Goal: Information Seeking & Learning: Learn about a topic

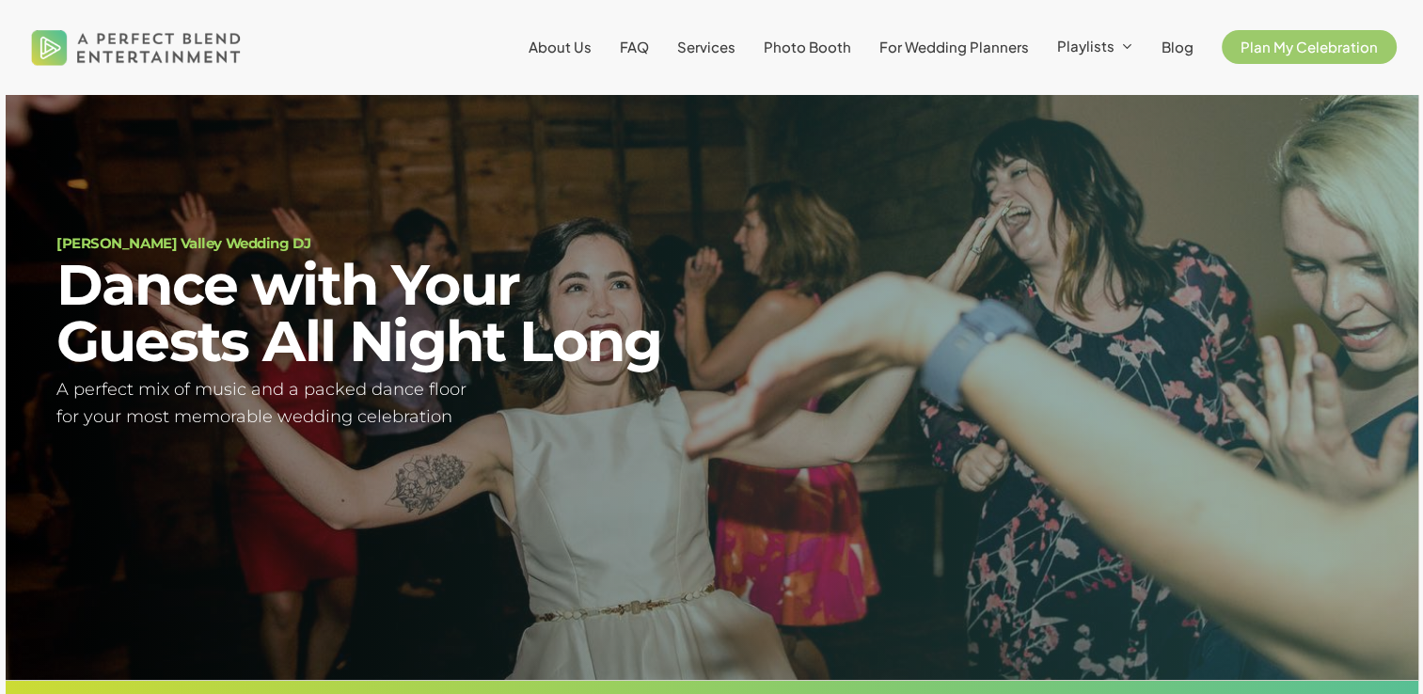
scroll to position [109, 0]
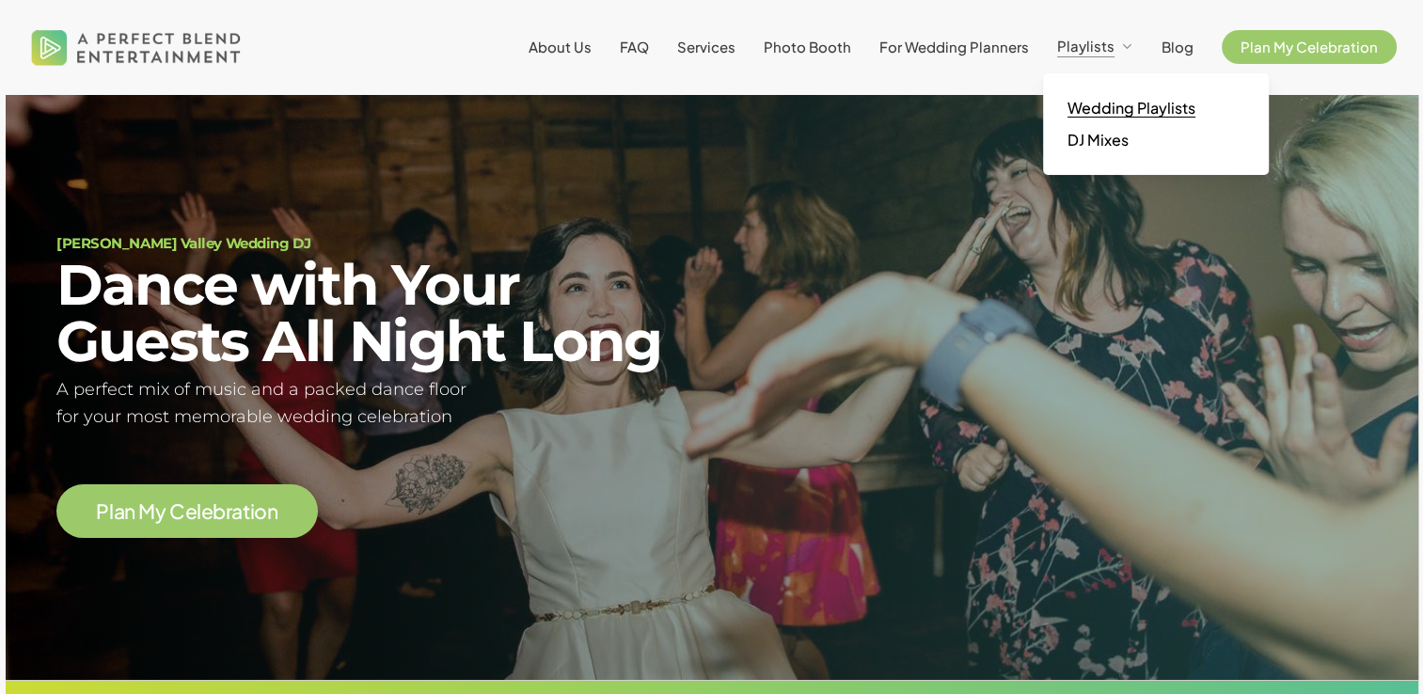
click at [1115, 106] on span "Wedding Playlists" at bounding box center [1132, 108] width 128 height 20
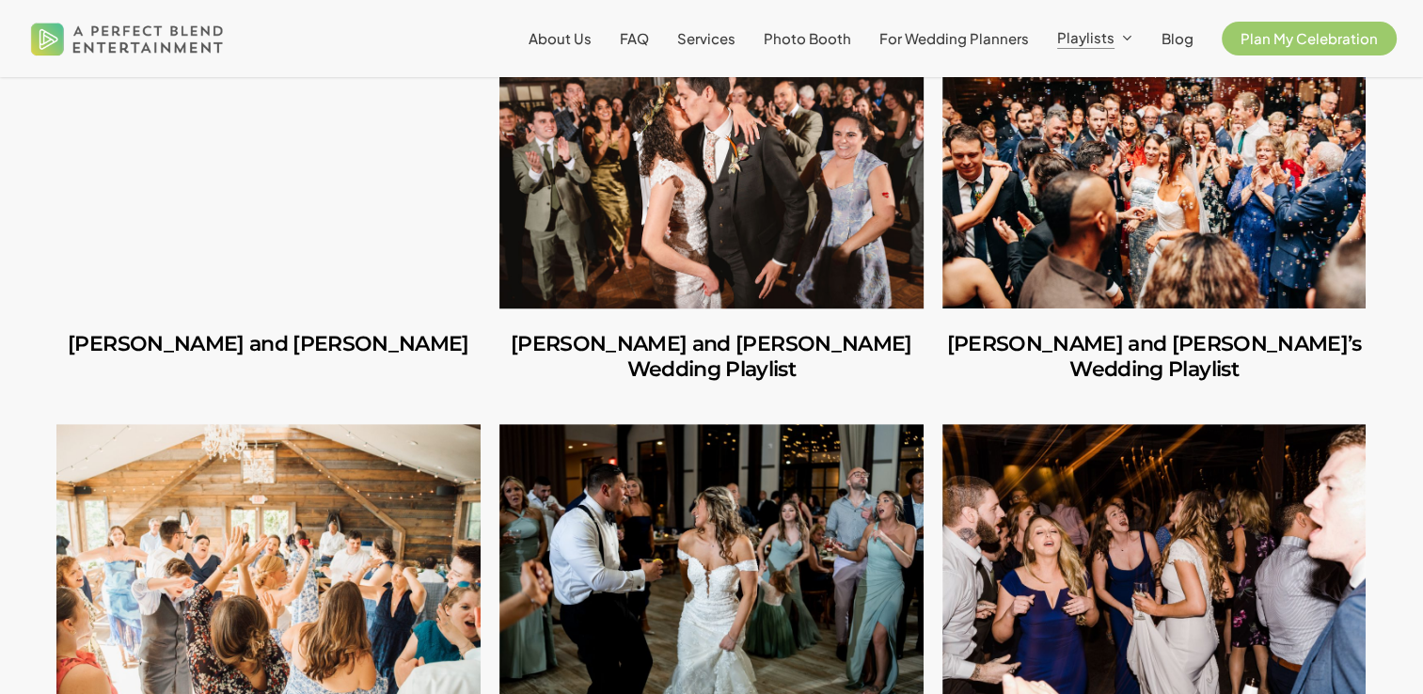
scroll to position [624, 0]
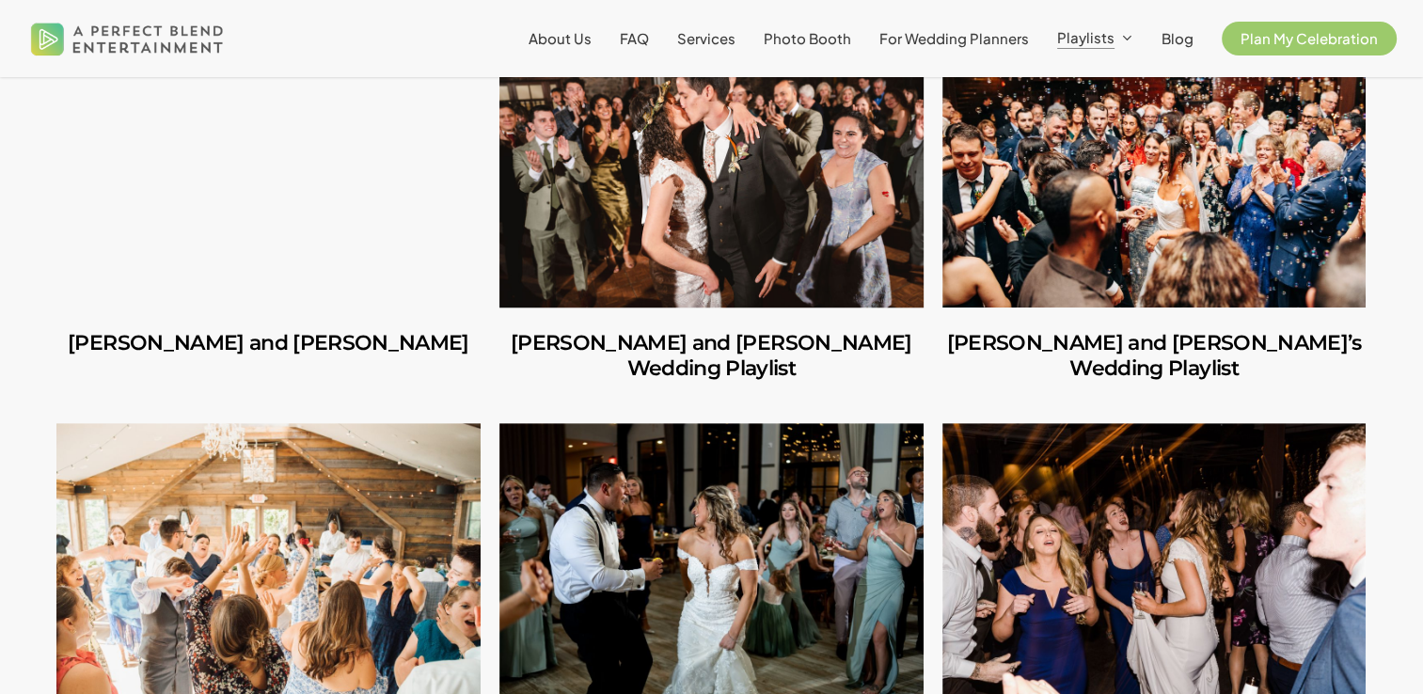
click at [769, 133] on link "Amber and Cooper’s Wedding Playlist" at bounding box center [711, 168] width 424 height 277
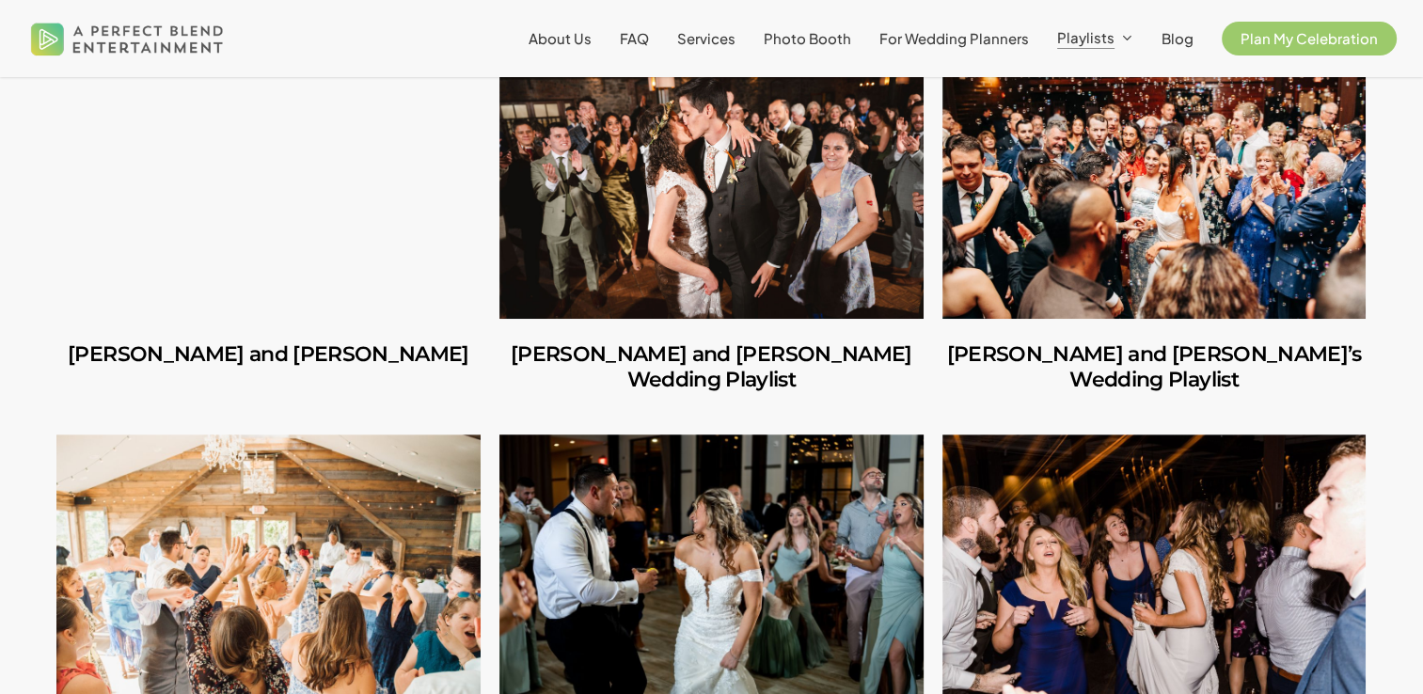
scroll to position [613, 0]
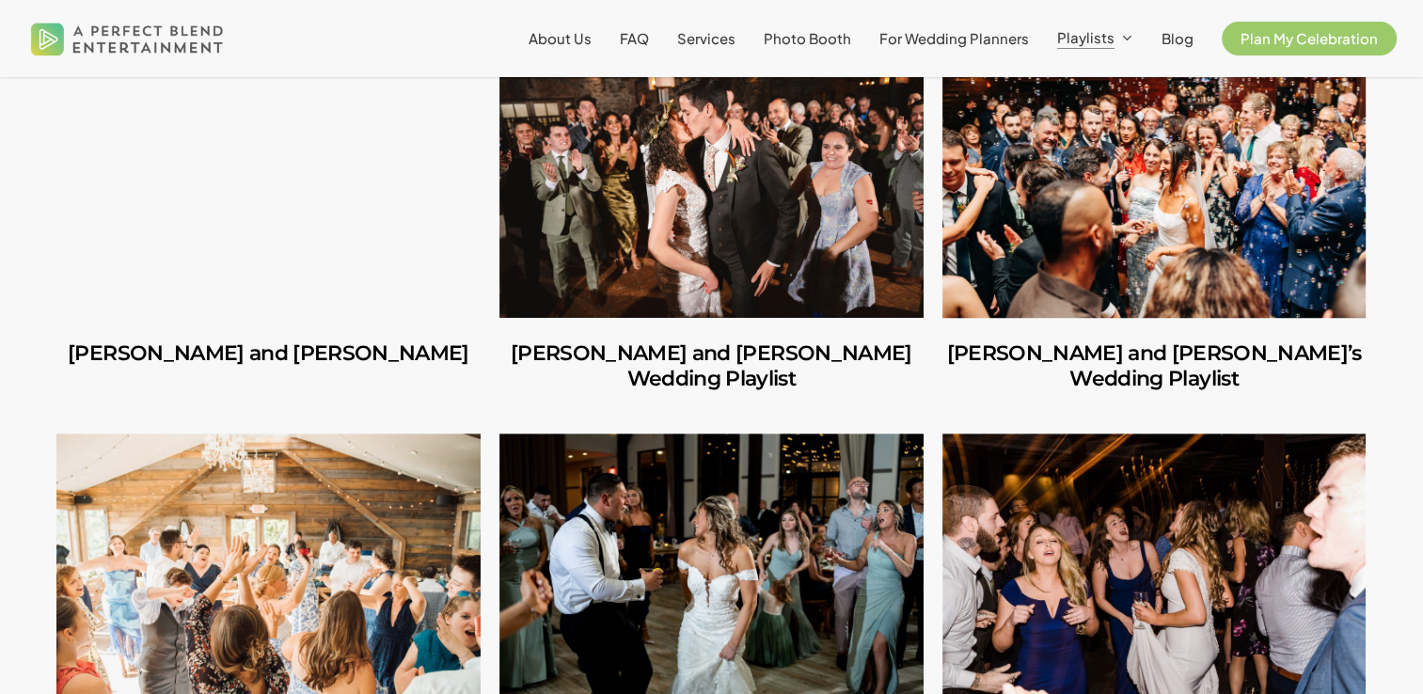
click at [1134, 248] on link "Ilana and Andrew’s Wedding Playlist" at bounding box center [1154, 178] width 424 height 277
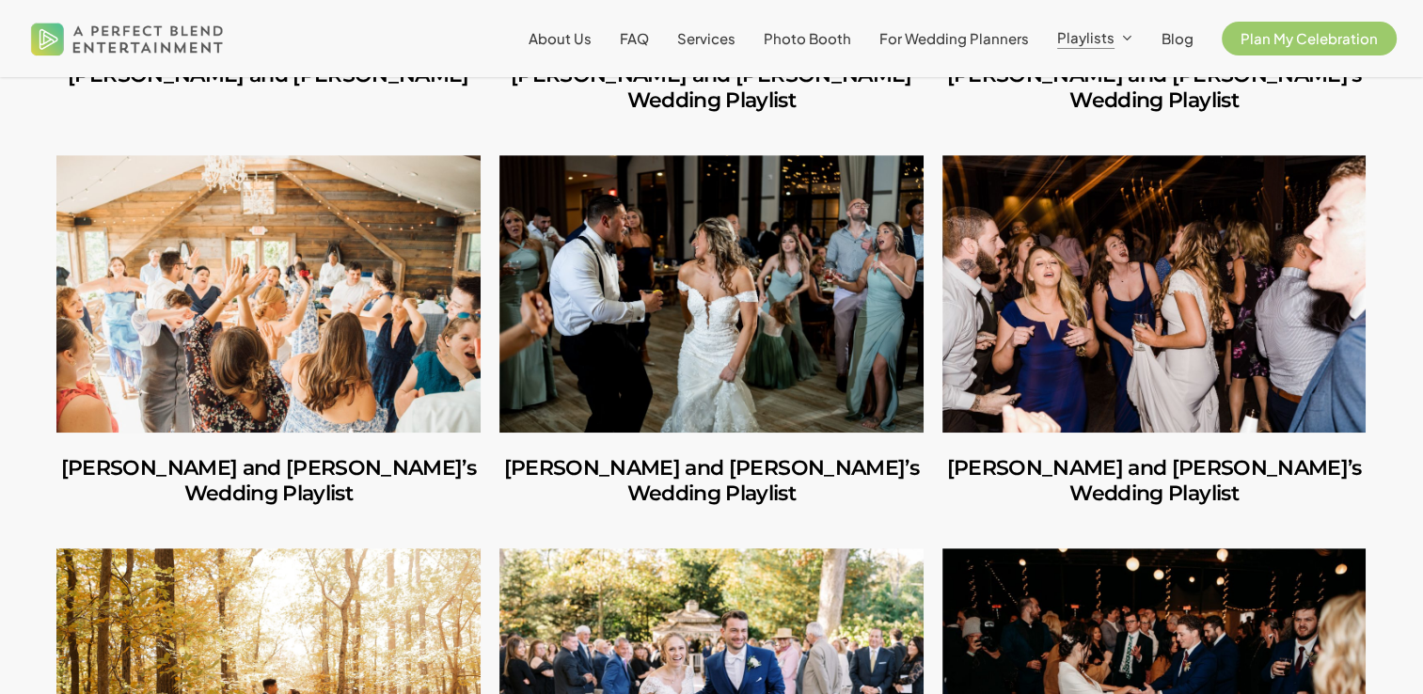
scroll to position [894, 0]
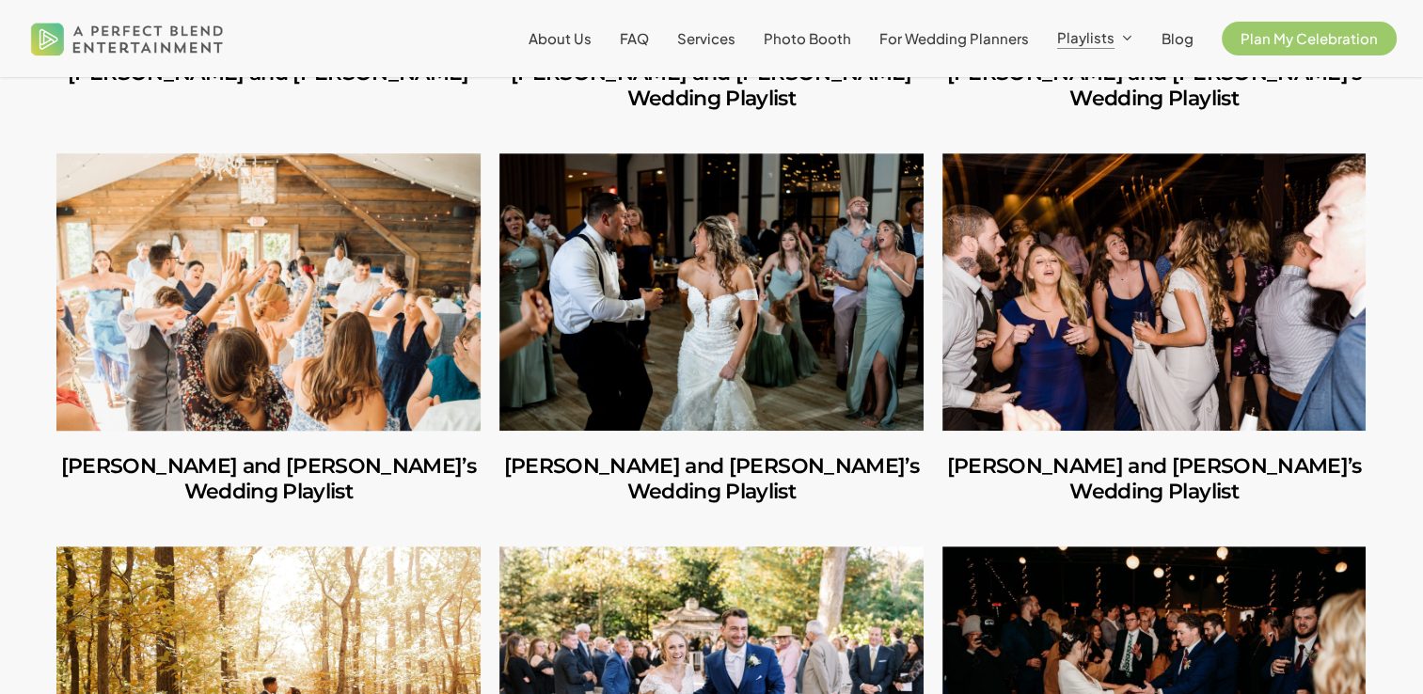
click at [299, 271] on link "Jules and Michelle’s Wedding Playlist" at bounding box center [268, 291] width 424 height 277
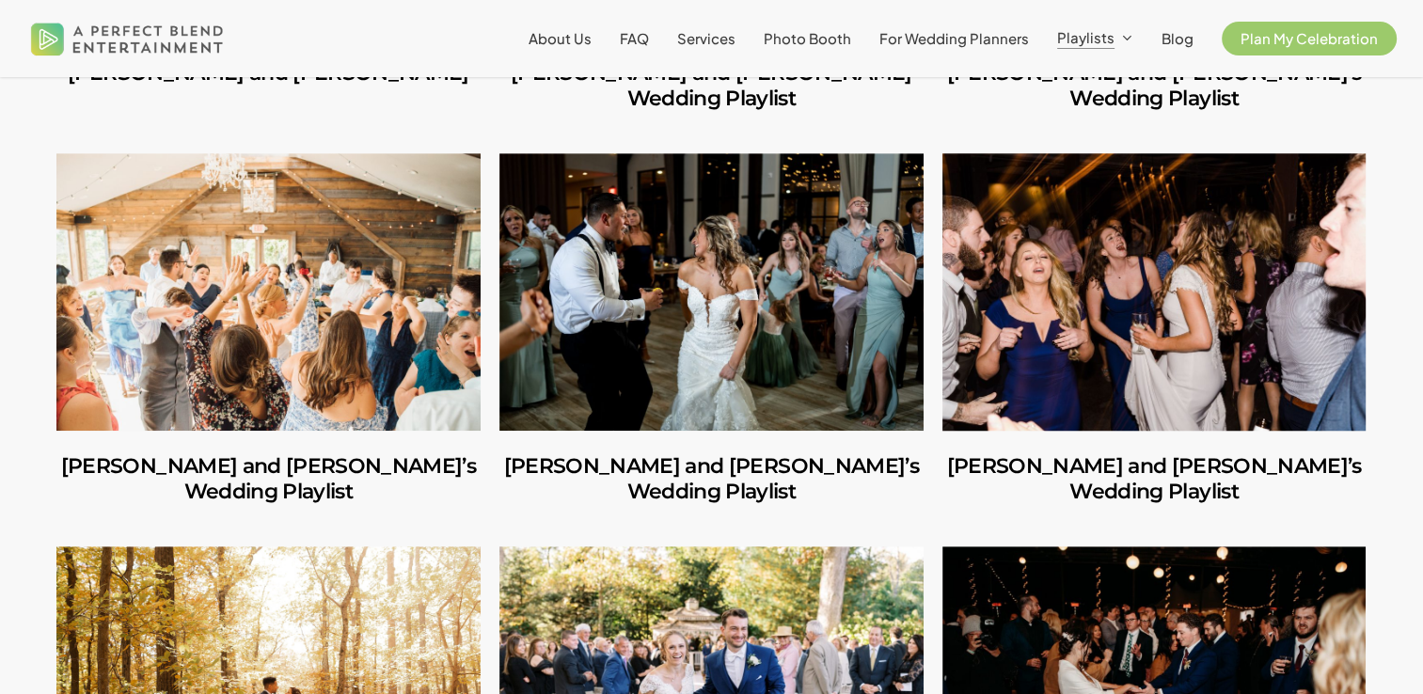
click at [1178, 295] on link "Mike and Amanda’s Wedding Playlist" at bounding box center [1154, 291] width 424 height 277
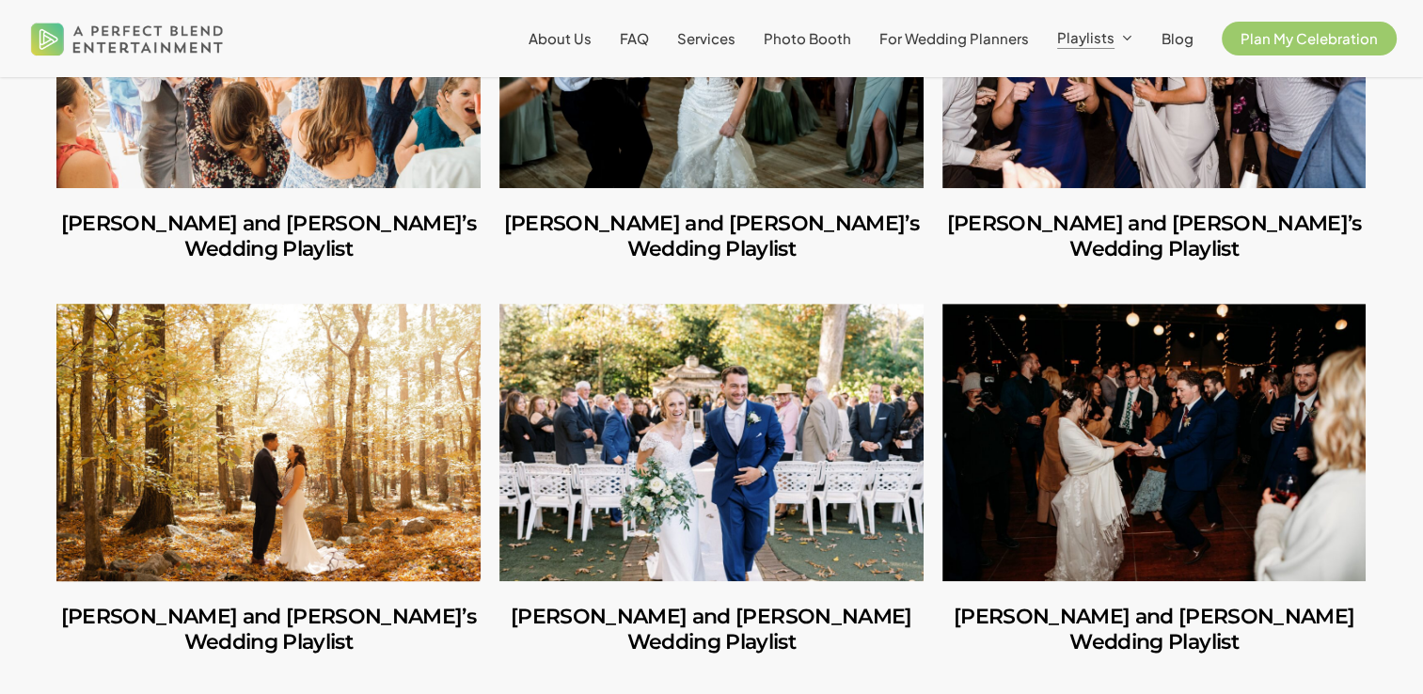
scroll to position [1136, 0]
click at [325, 364] on link "Ruben and Lesley’s Wedding Playlist" at bounding box center [268, 442] width 424 height 277
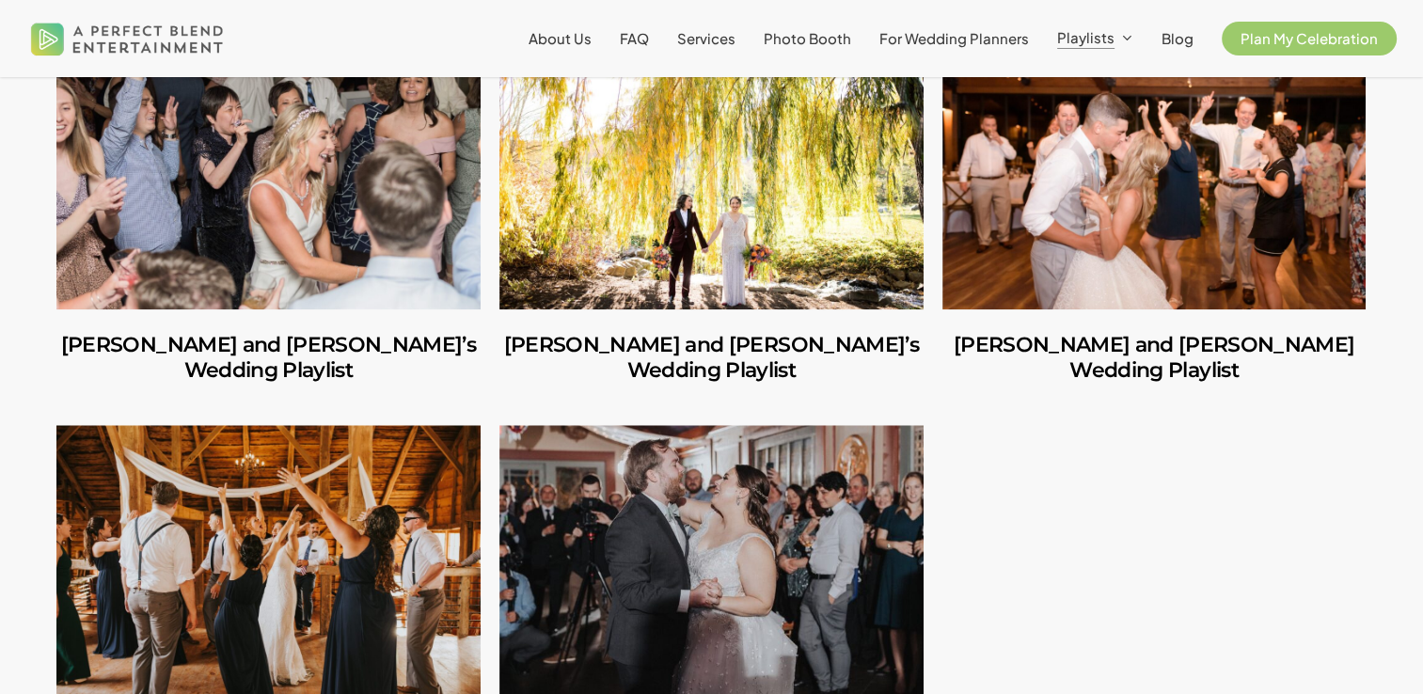
scroll to position [1802, 0]
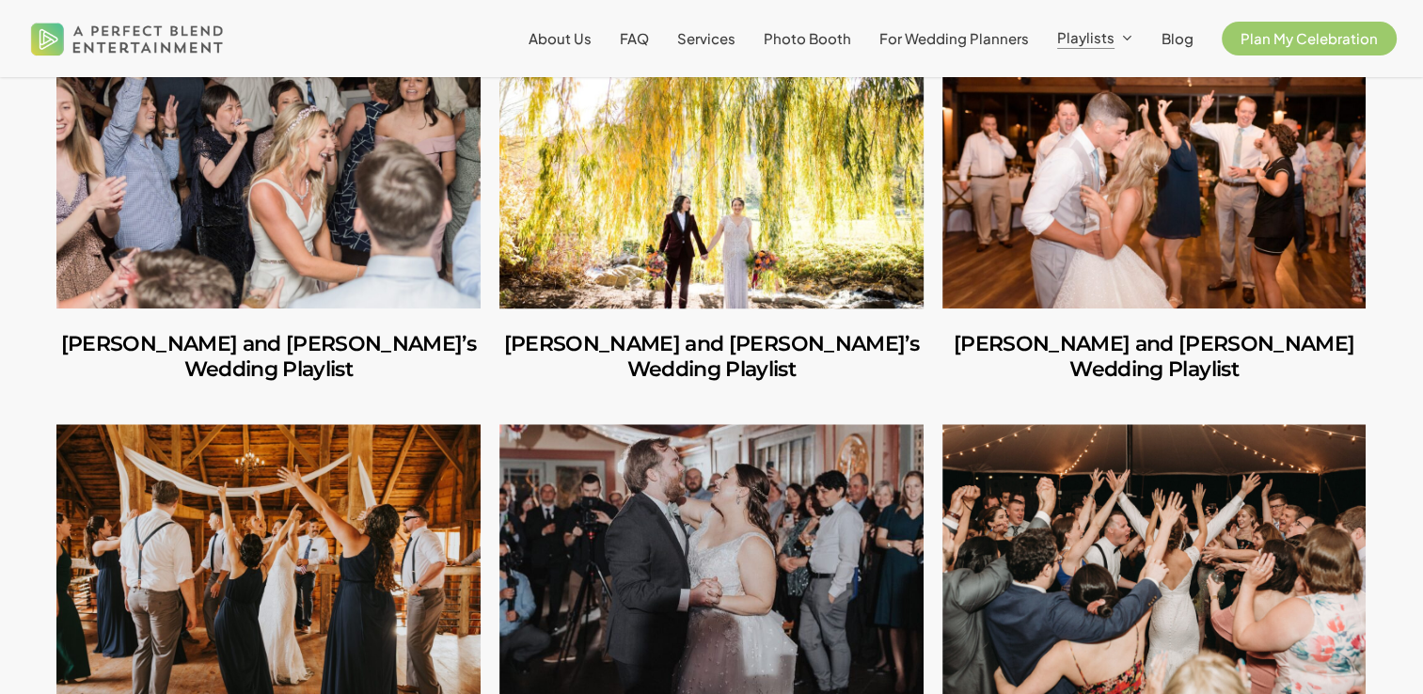
click at [655, 107] on link "Adriana and Jenna’s Wedding Playlist" at bounding box center [711, 169] width 424 height 277
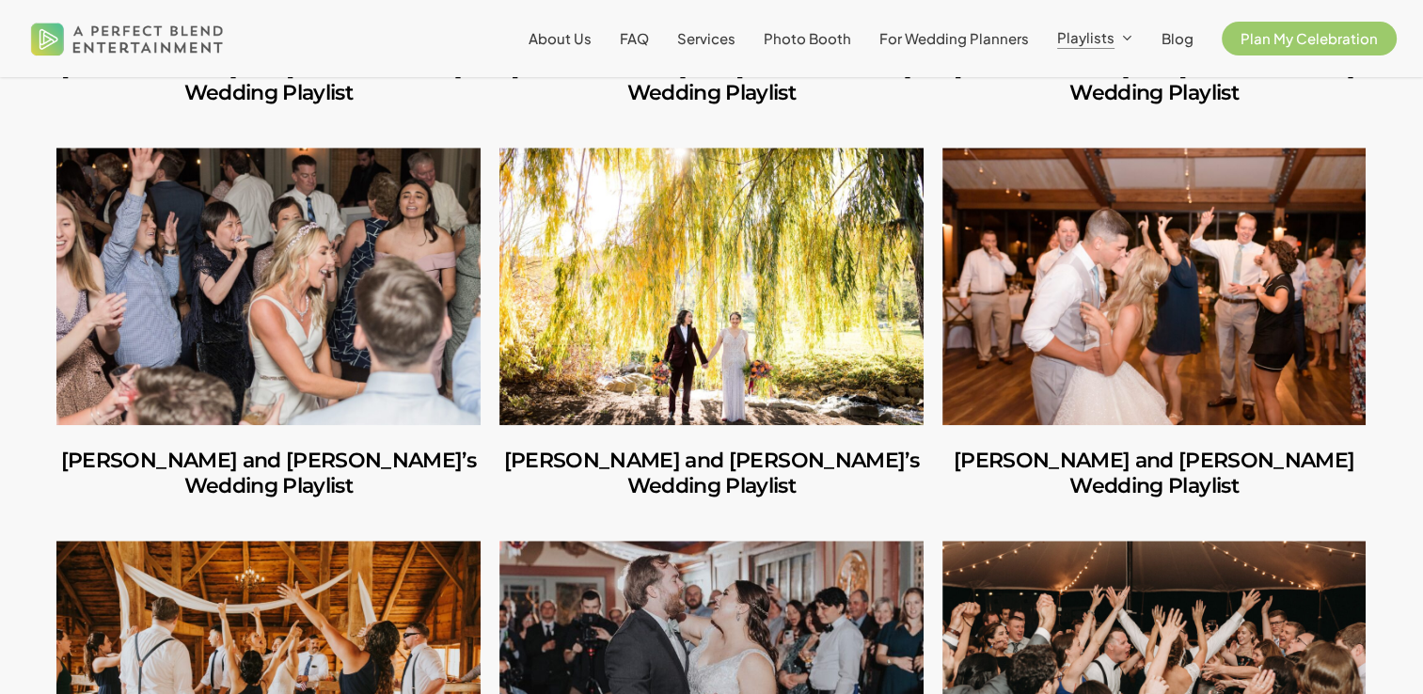
scroll to position [1983, 0]
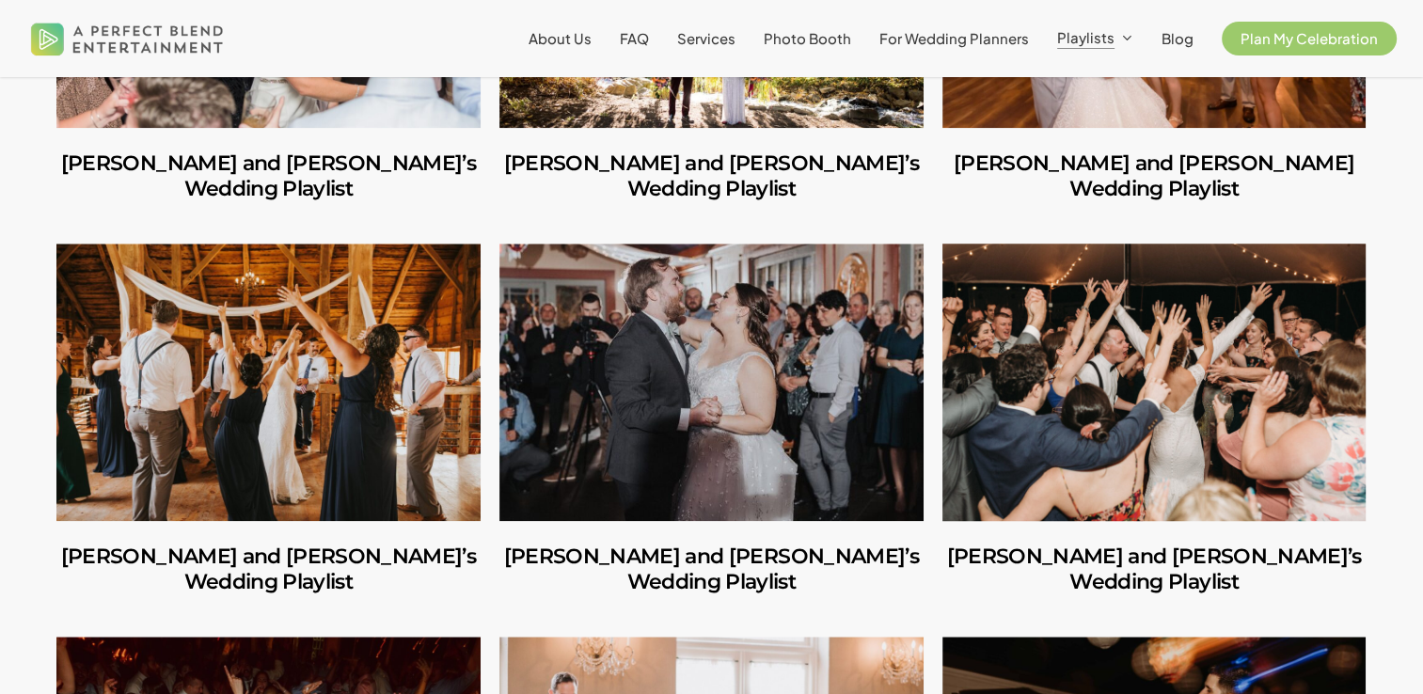
click at [1100, 274] on link "Ian and Amy’s Wedding Playlist" at bounding box center [1154, 382] width 424 height 277
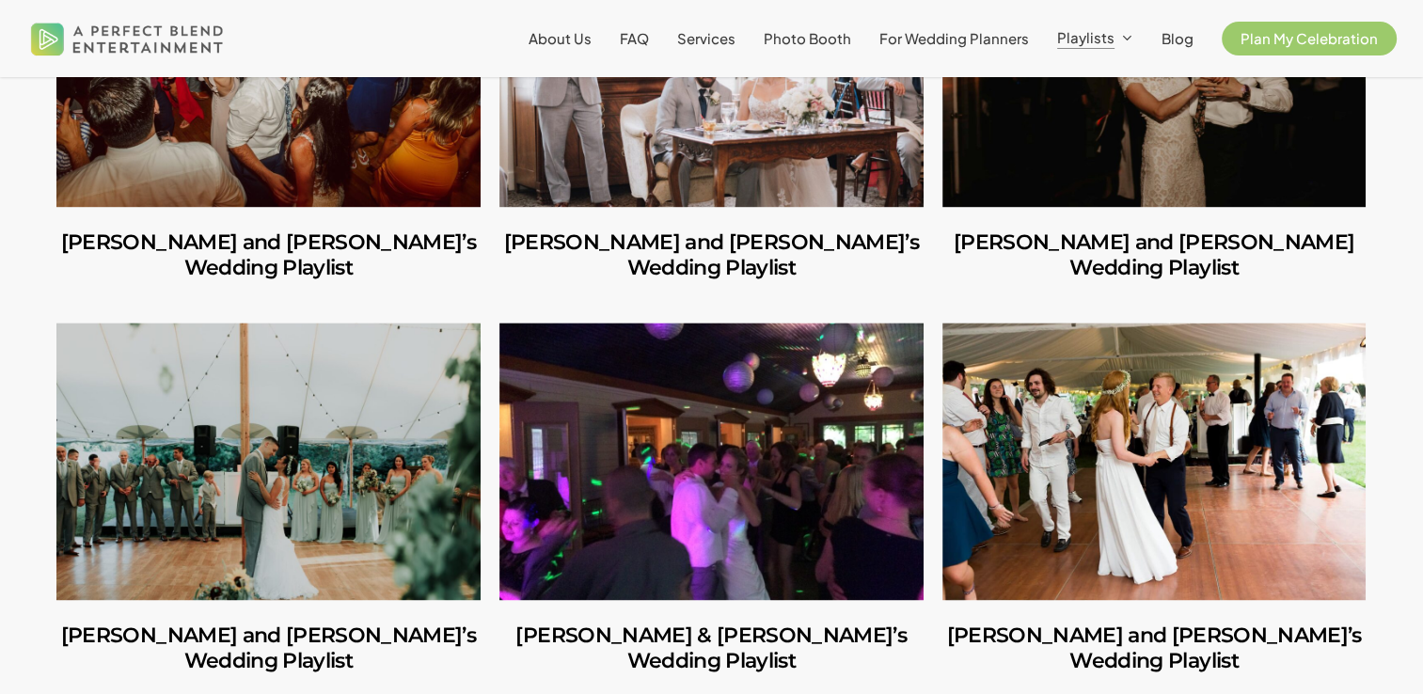
scroll to position [2690, 0]
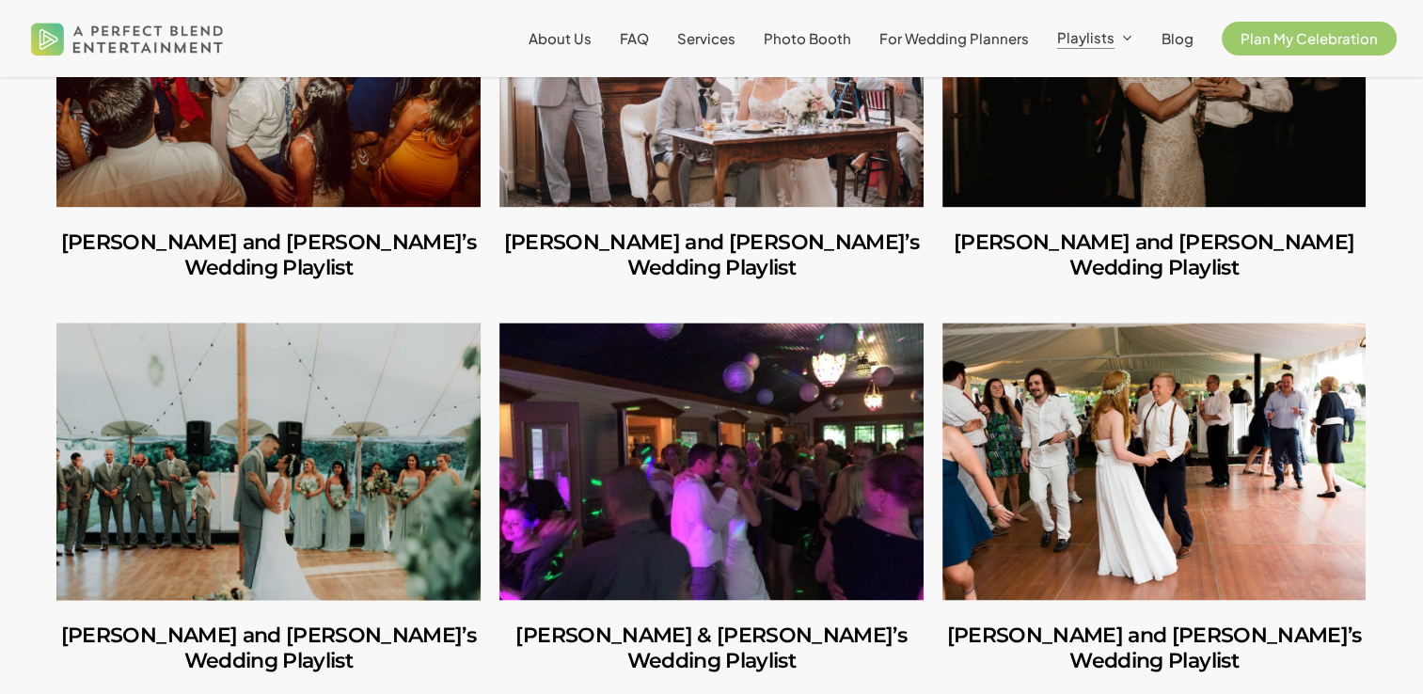
click at [333, 387] on link "Patrick and Jessica’s Wedding Playlist" at bounding box center [268, 461] width 424 height 277
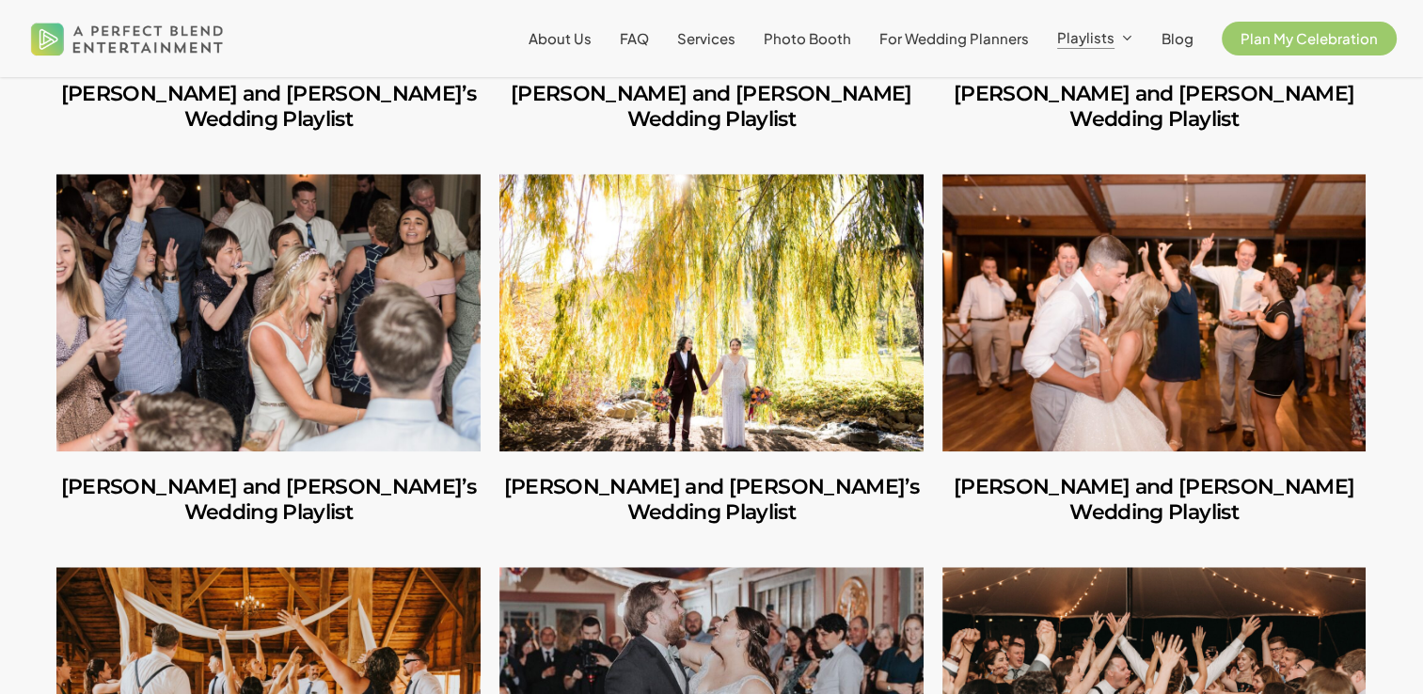
scroll to position [0, 0]
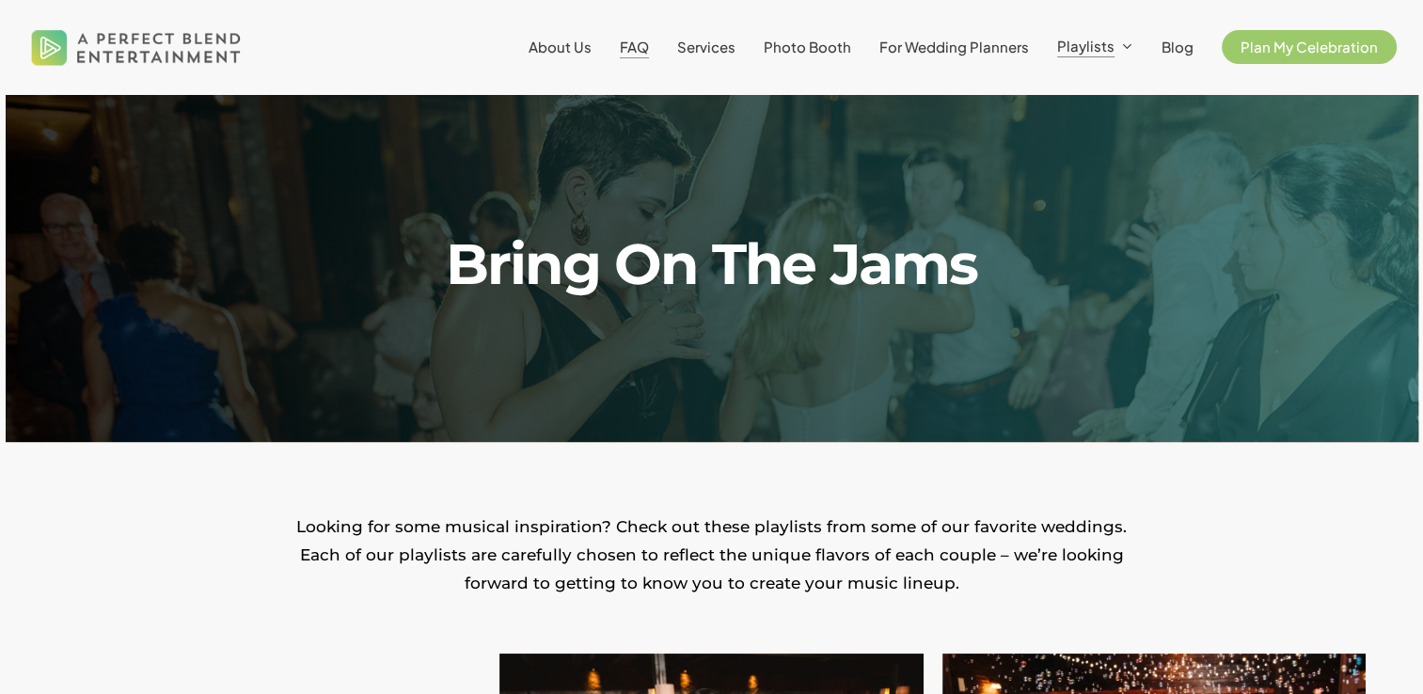
click at [645, 47] on span "FAQ" at bounding box center [634, 47] width 29 height 18
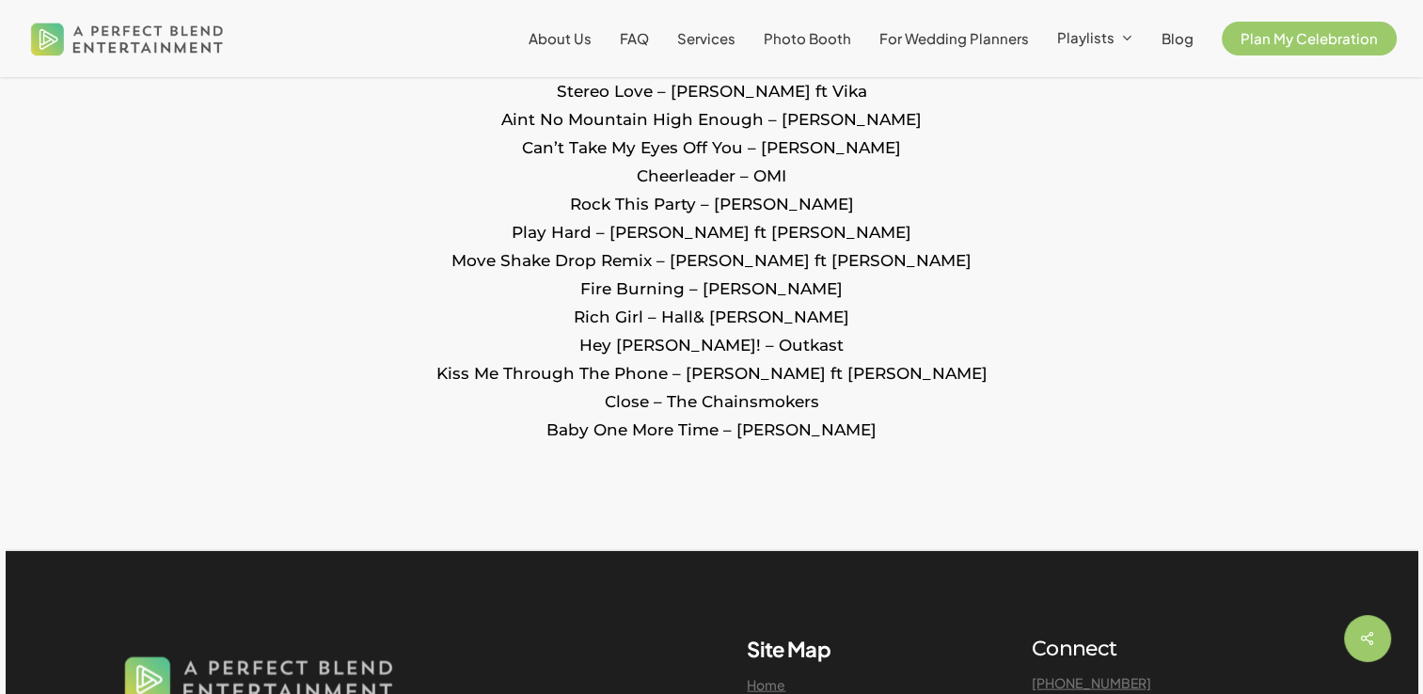
scroll to position [4058, 0]
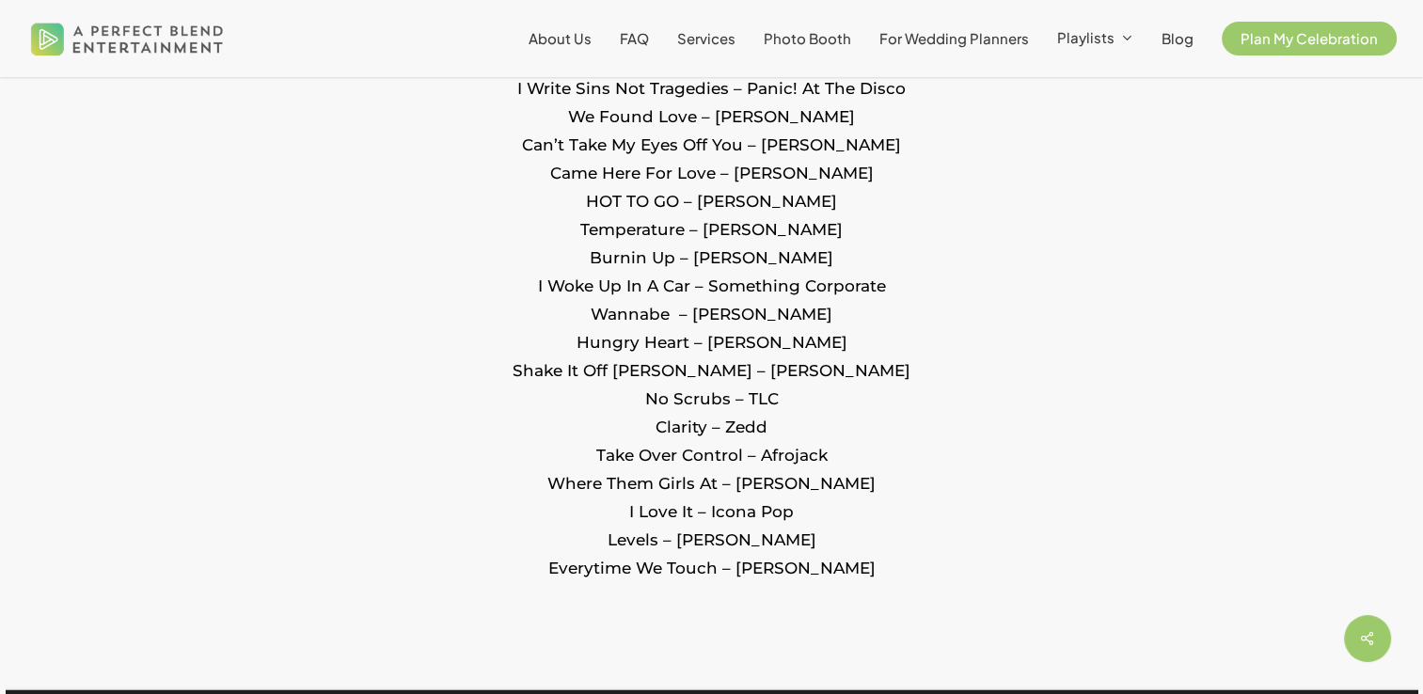
scroll to position [2427, 0]
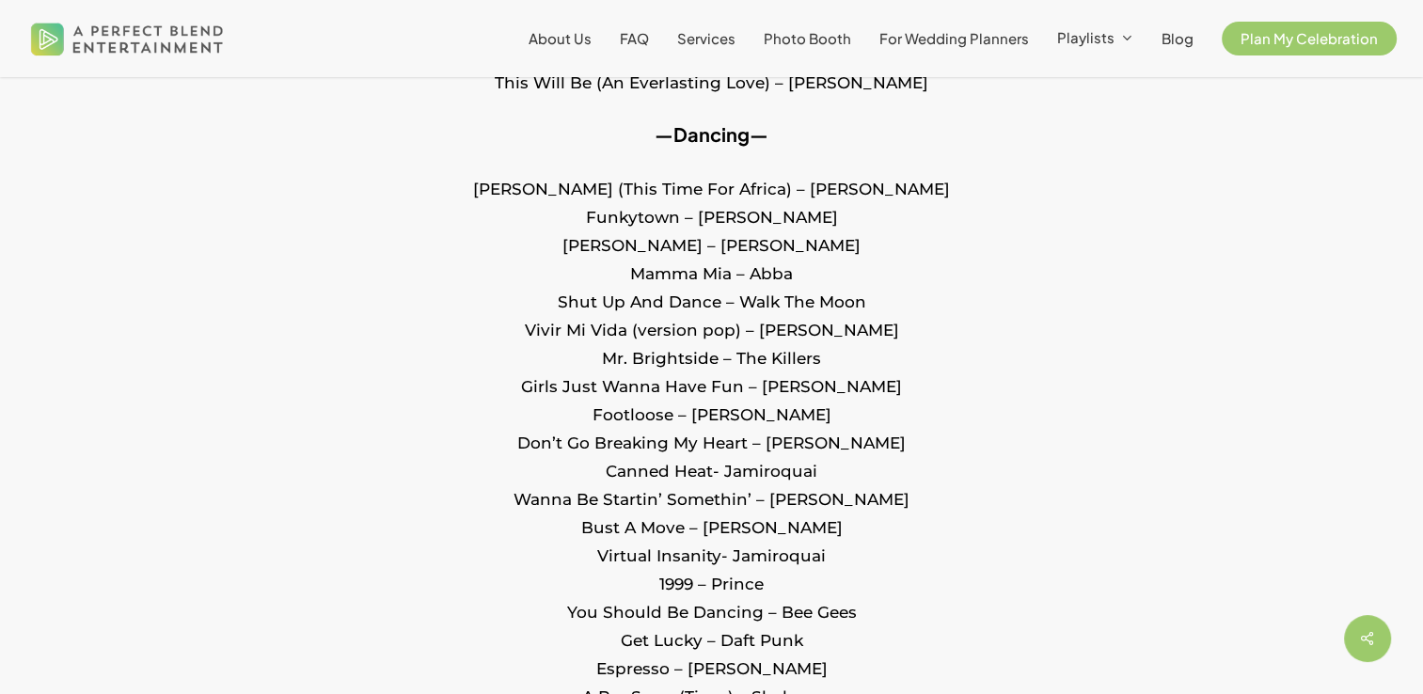
scroll to position [1242, 0]
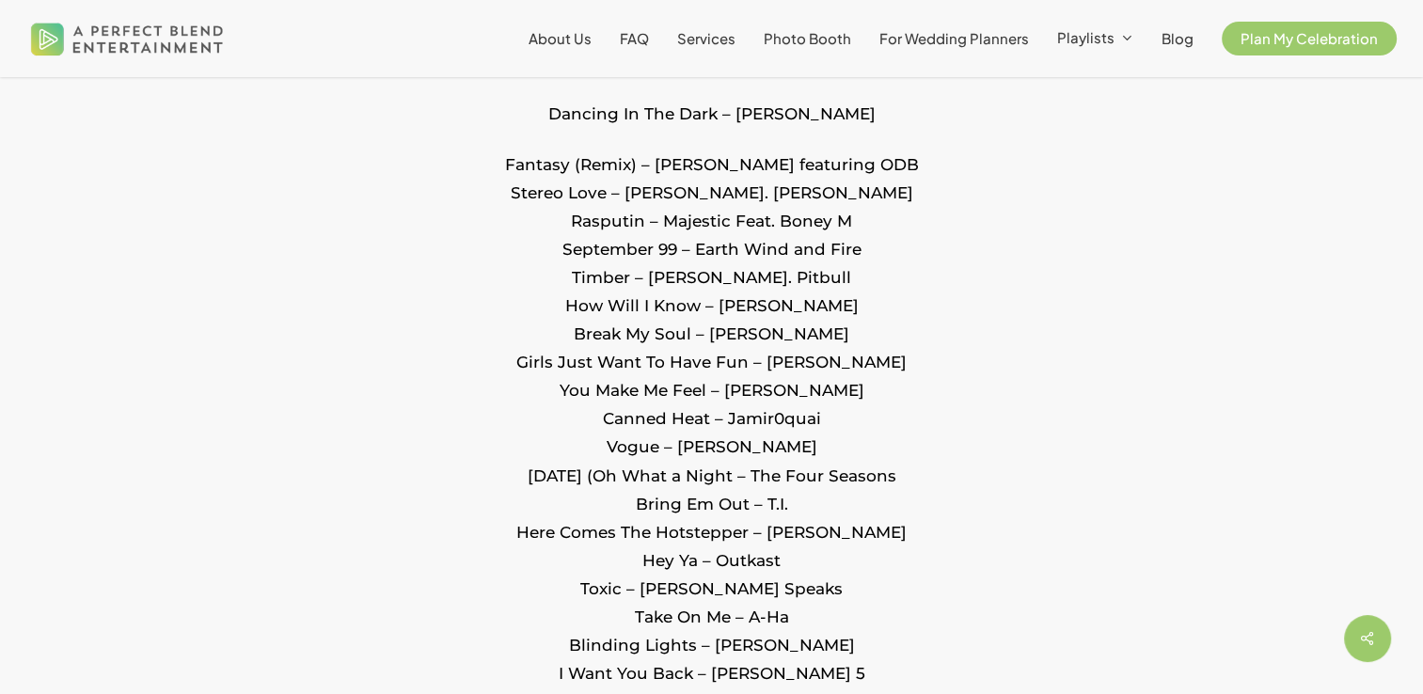
scroll to position [3089, 0]
click at [1178, 295] on div "How Will I Know – Whitney Houston" at bounding box center [711, 306] width 1310 height 28
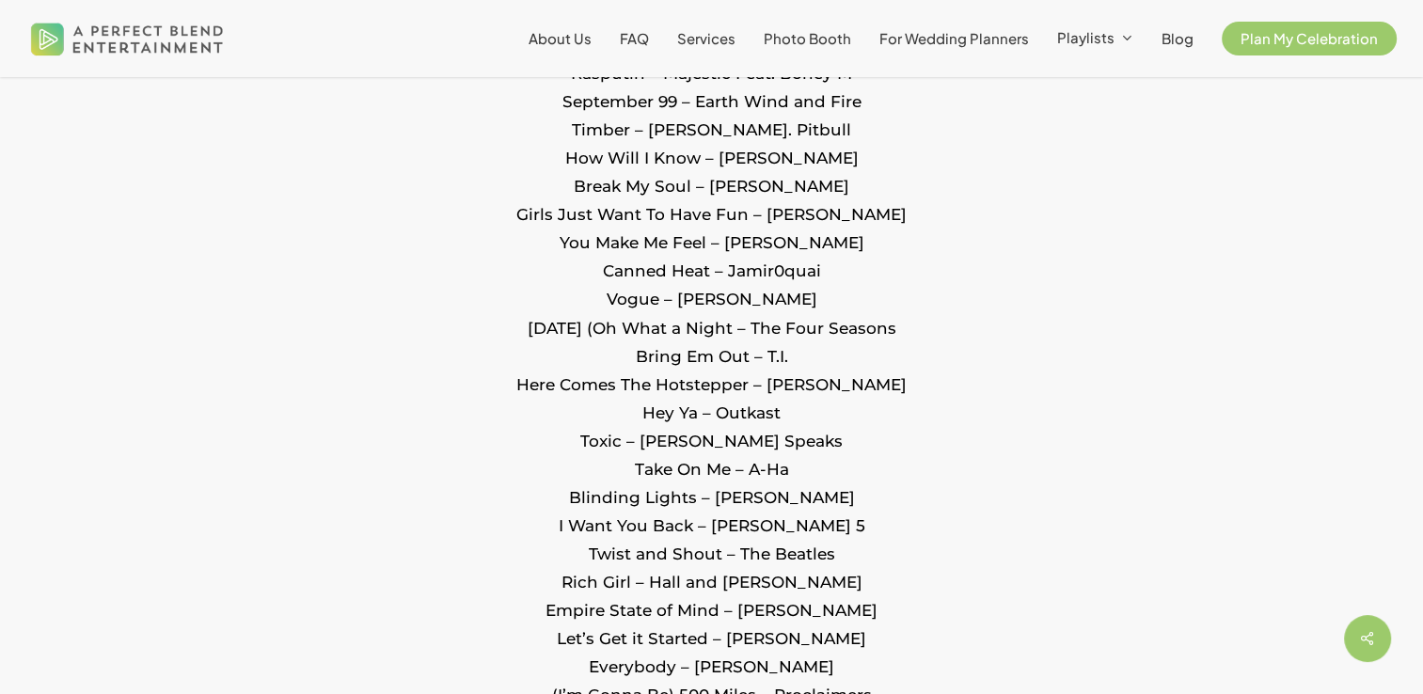
scroll to position [3034, 0]
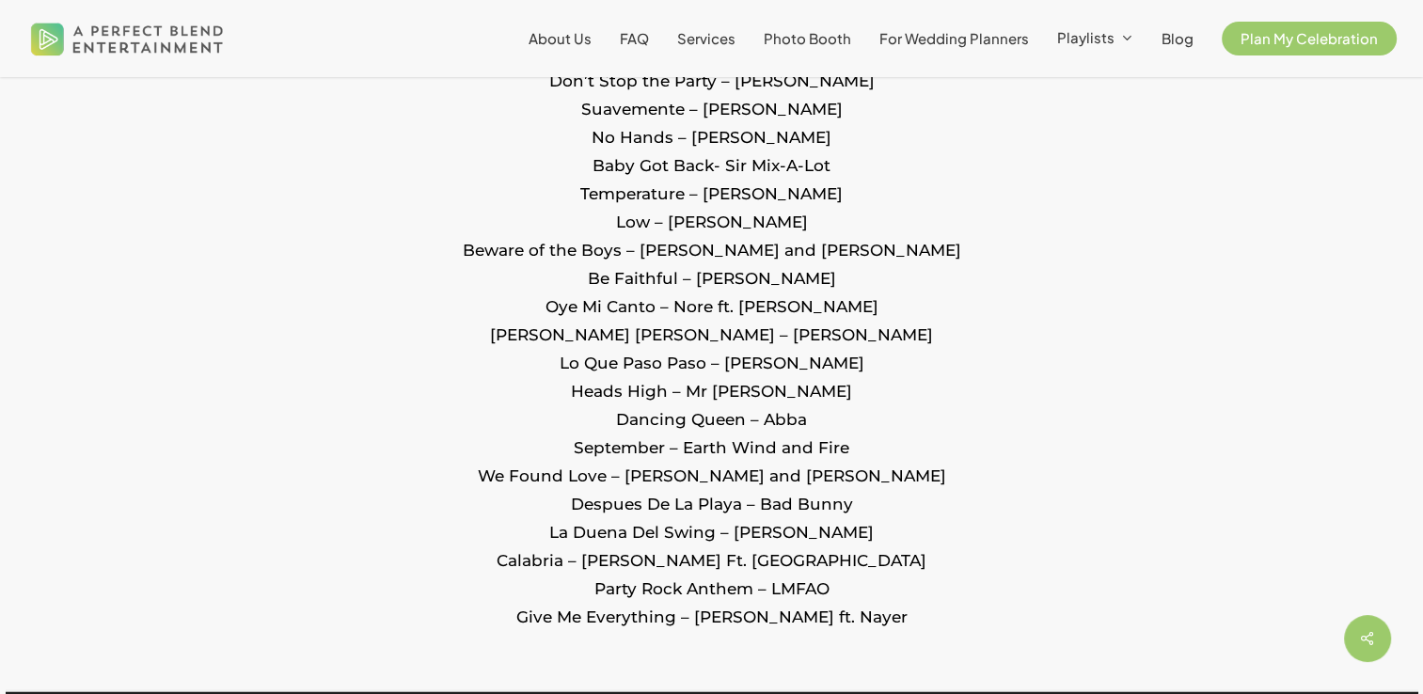
scroll to position [2363, 0]
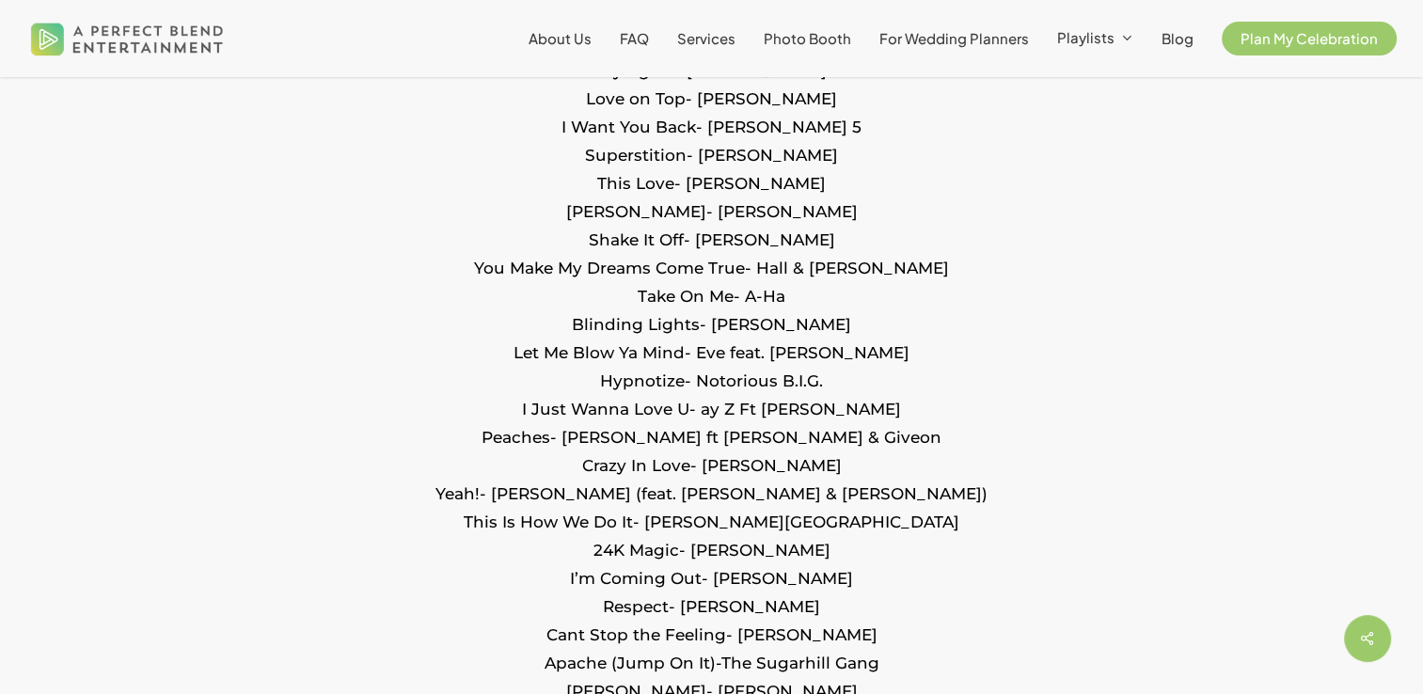
scroll to position [2156, 0]
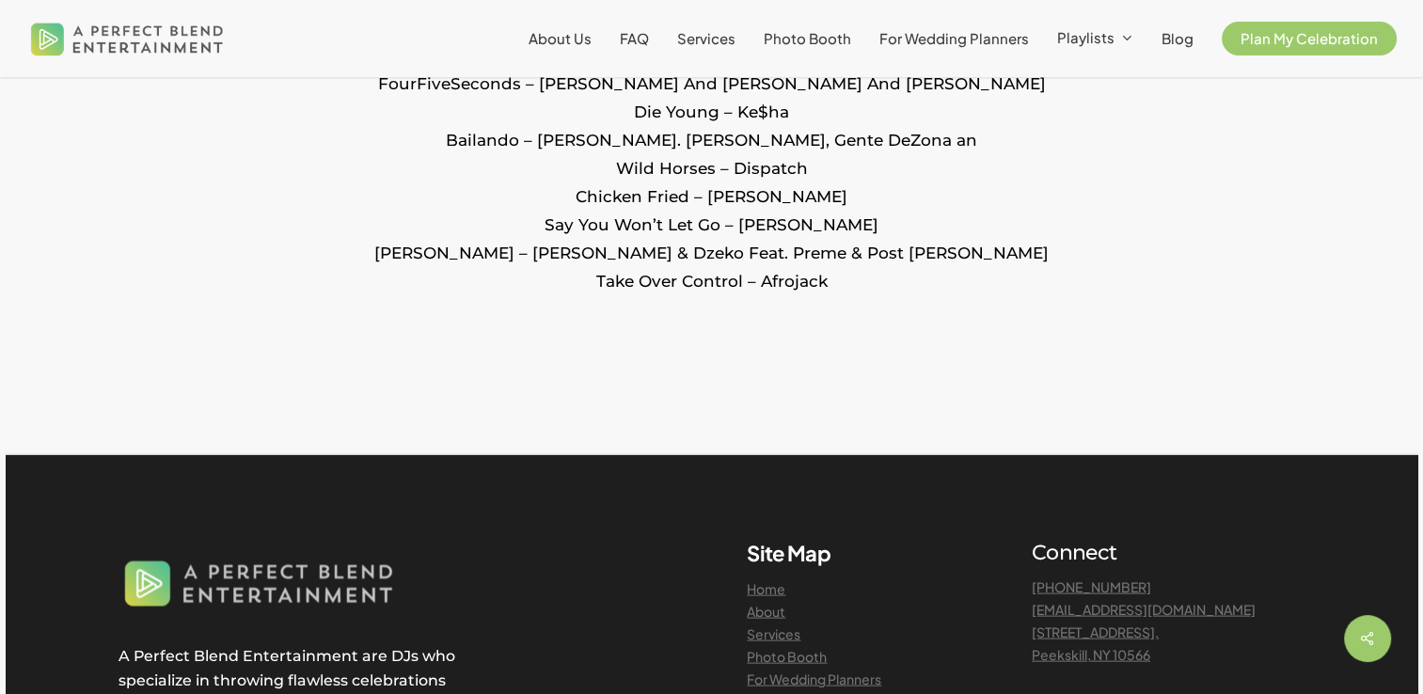
scroll to position [3794, 0]
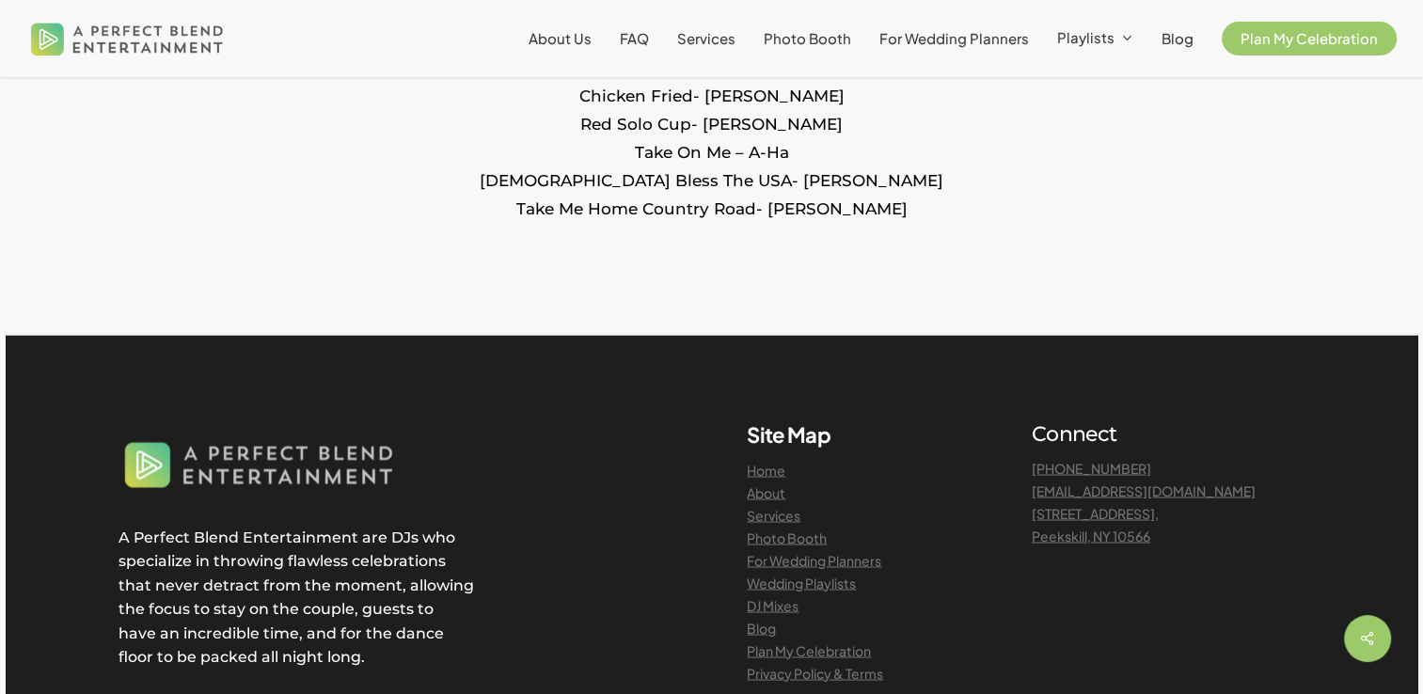
scroll to position [3186, 0]
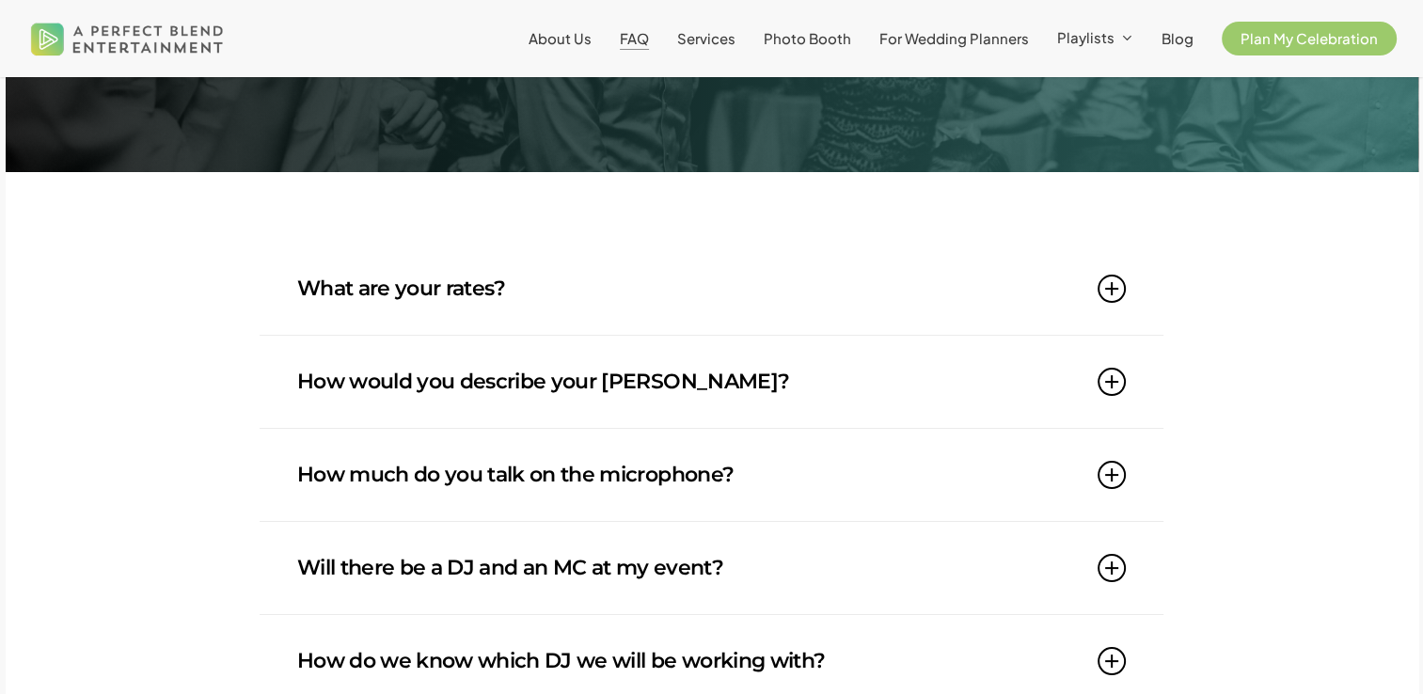
scroll to position [274, 0]
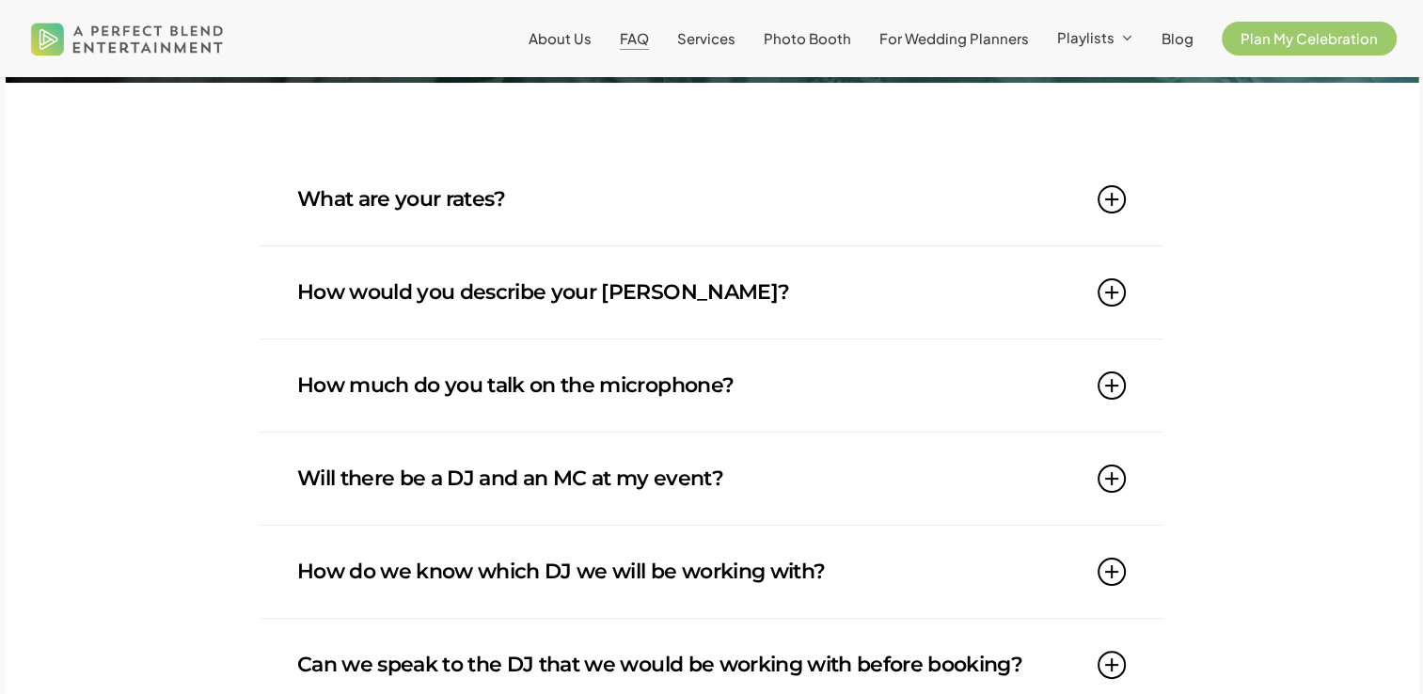
click at [444, 218] on link "What are your rates?" at bounding box center [711, 199] width 829 height 92
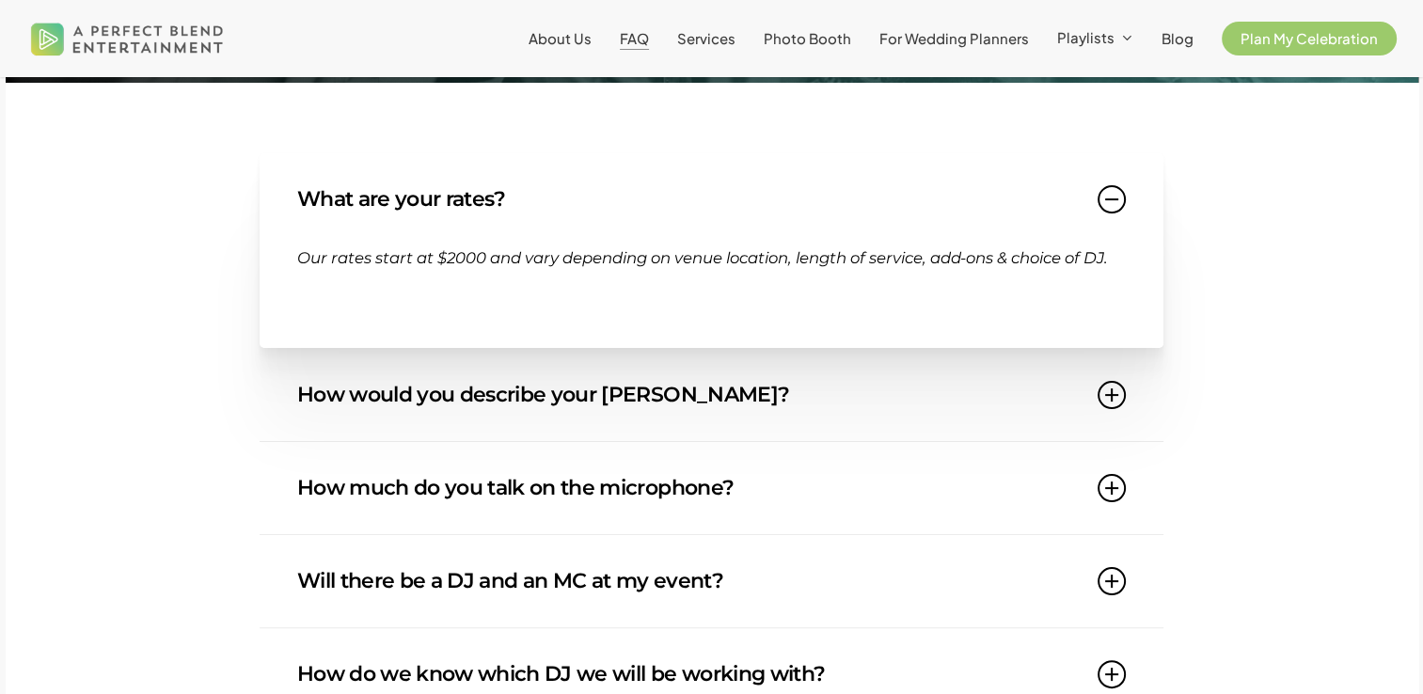
click at [494, 214] on link "What are your rates?" at bounding box center [711, 199] width 829 height 92
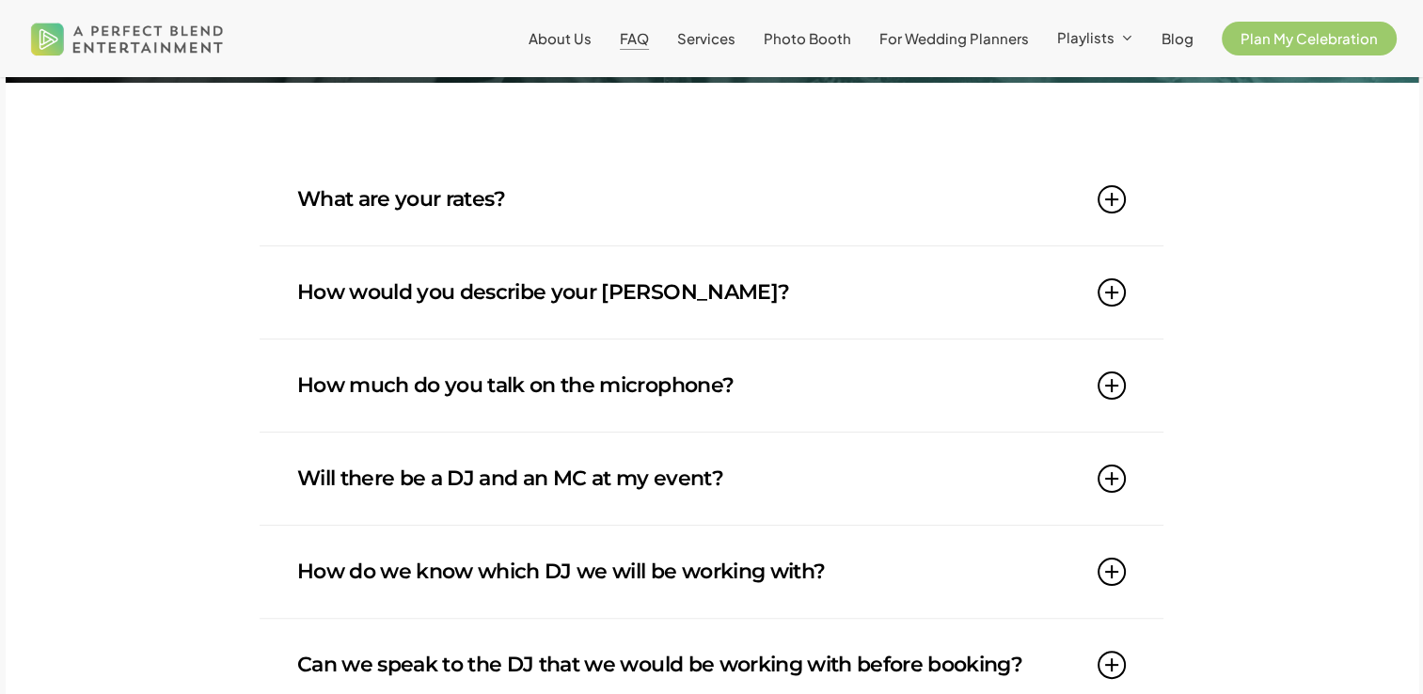
click at [470, 303] on link "How would you describe your [PERSON_NAME]?" at bounding box center [711, 292] width 829 height 92
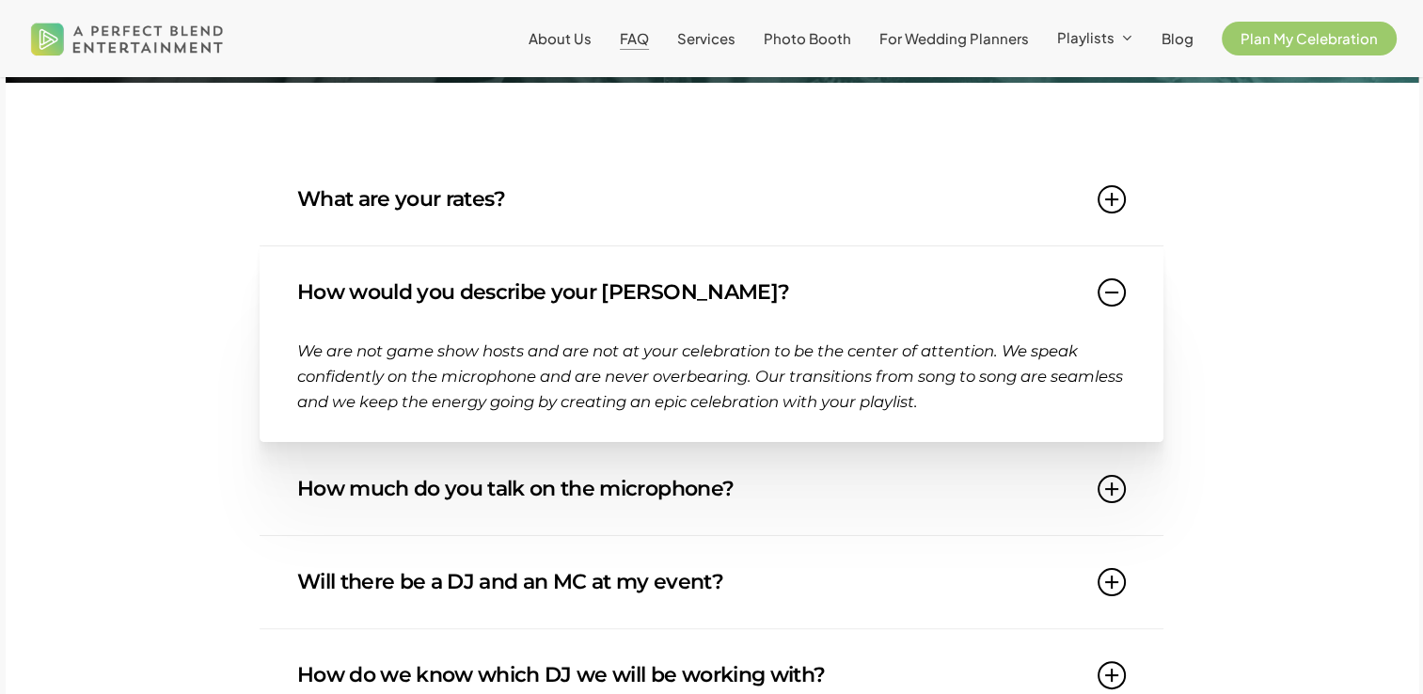
click at [470, 303] on link "How would you describe your [PERSON_NAME]?" at bounding box center [711, 292] width 829 height 92
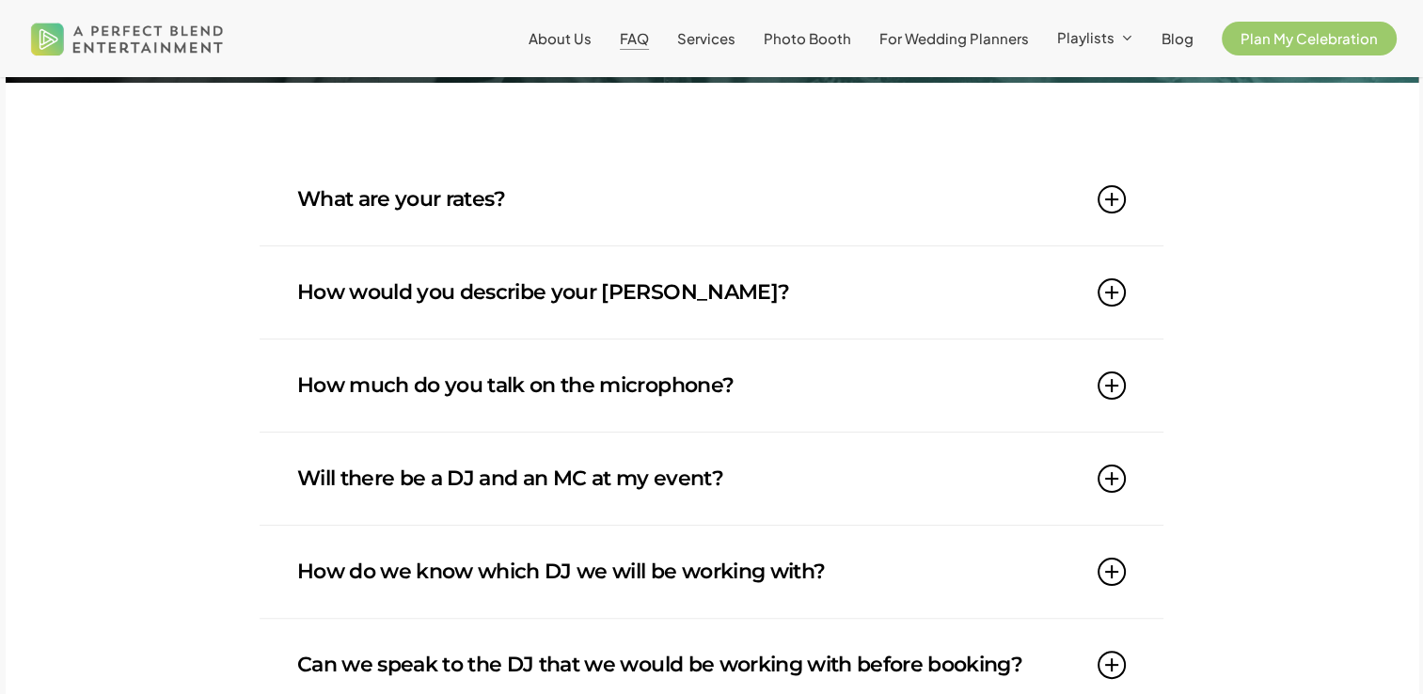
click at [542, 393] on link "How much do you talk on the microphone?" at bounding box center [711, 386] width 829 height 92
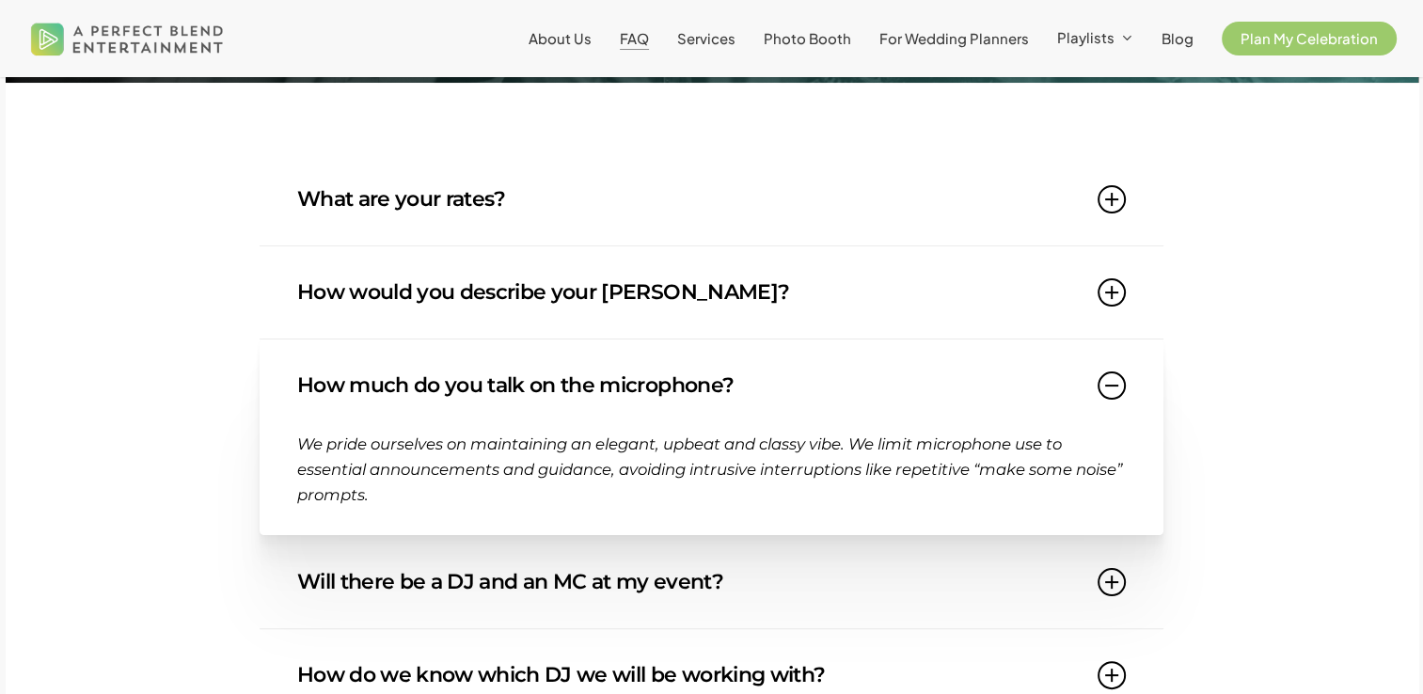
click at [493, 387] on link "How much do you talk on the microphone?" at bounding box center [711, 386] width 829 height 92
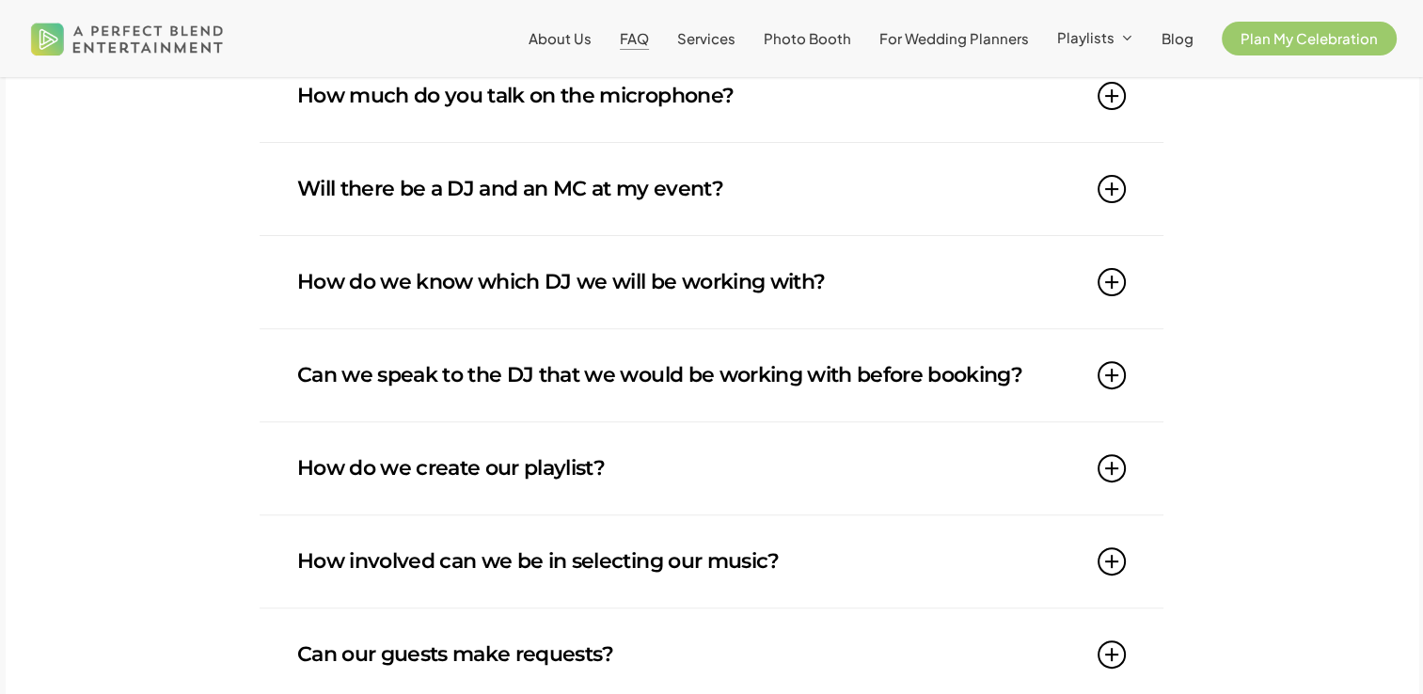
scroll to position [566, 0]
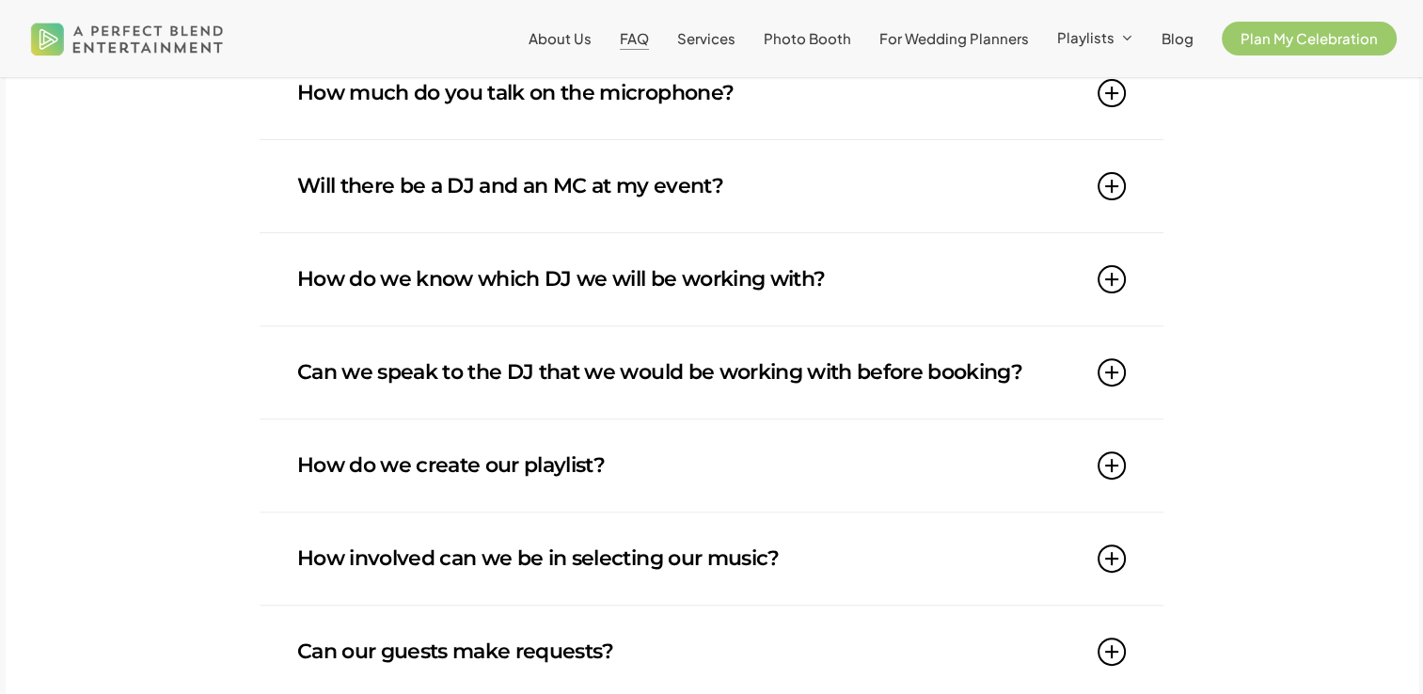
click at [481, 202] on link "Will there be a DJ and an MC at my event?" at bounding box center [711, 186] width 829 height 92
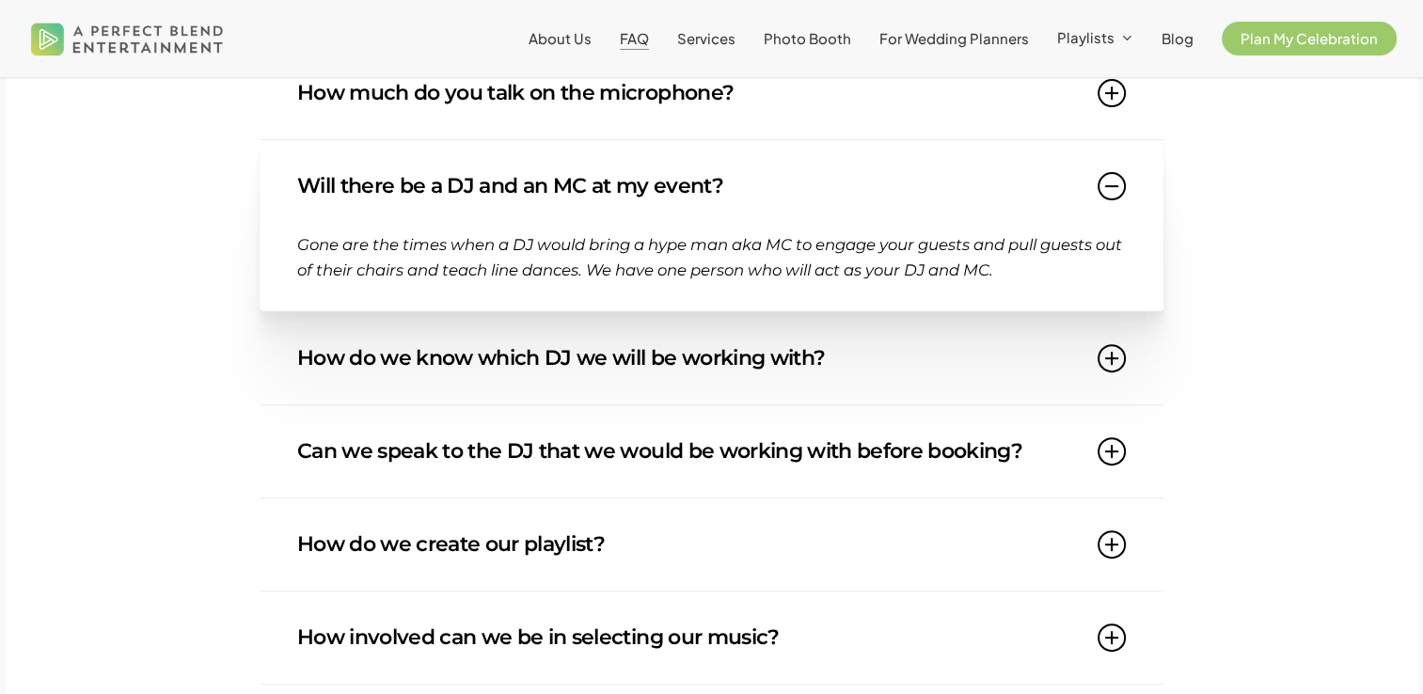
click at [508, 179] on link "Will there be a DJ and an MC at my event?" at bounding box center [711, 186] width 829 height 92
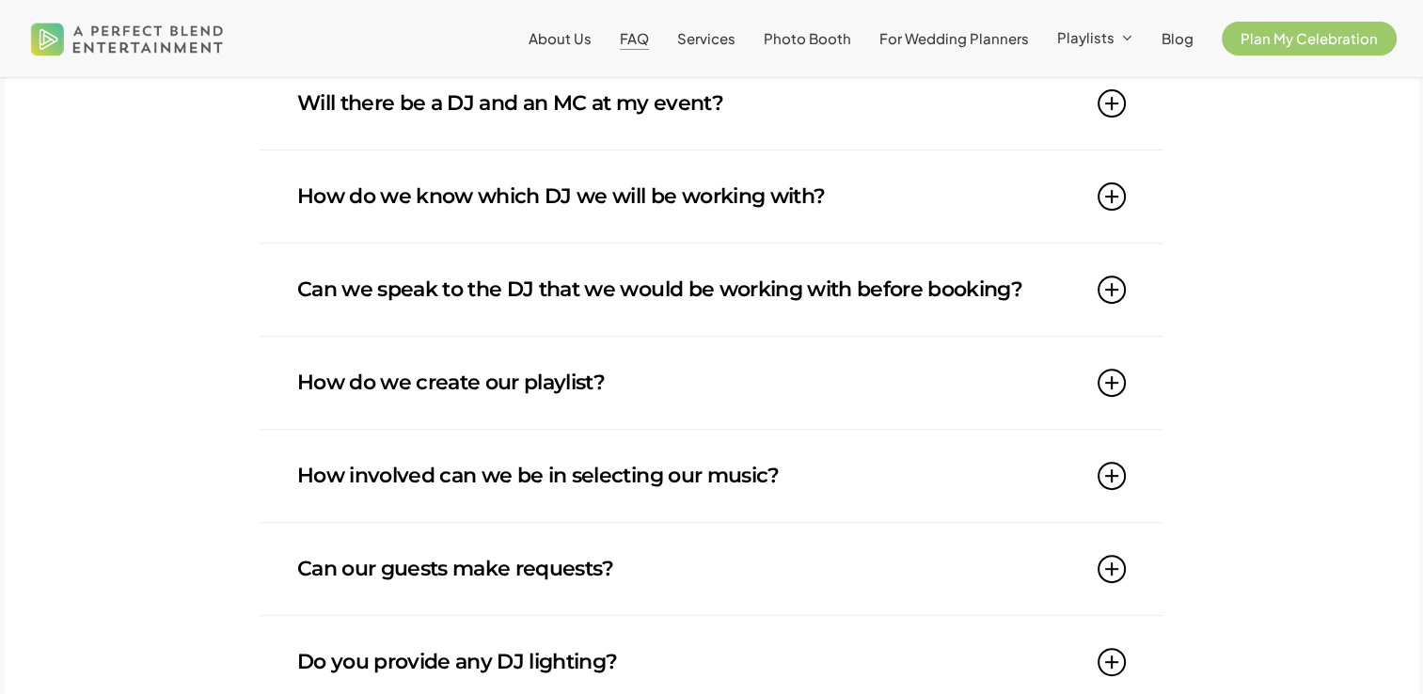
scroll to position [736, 0]
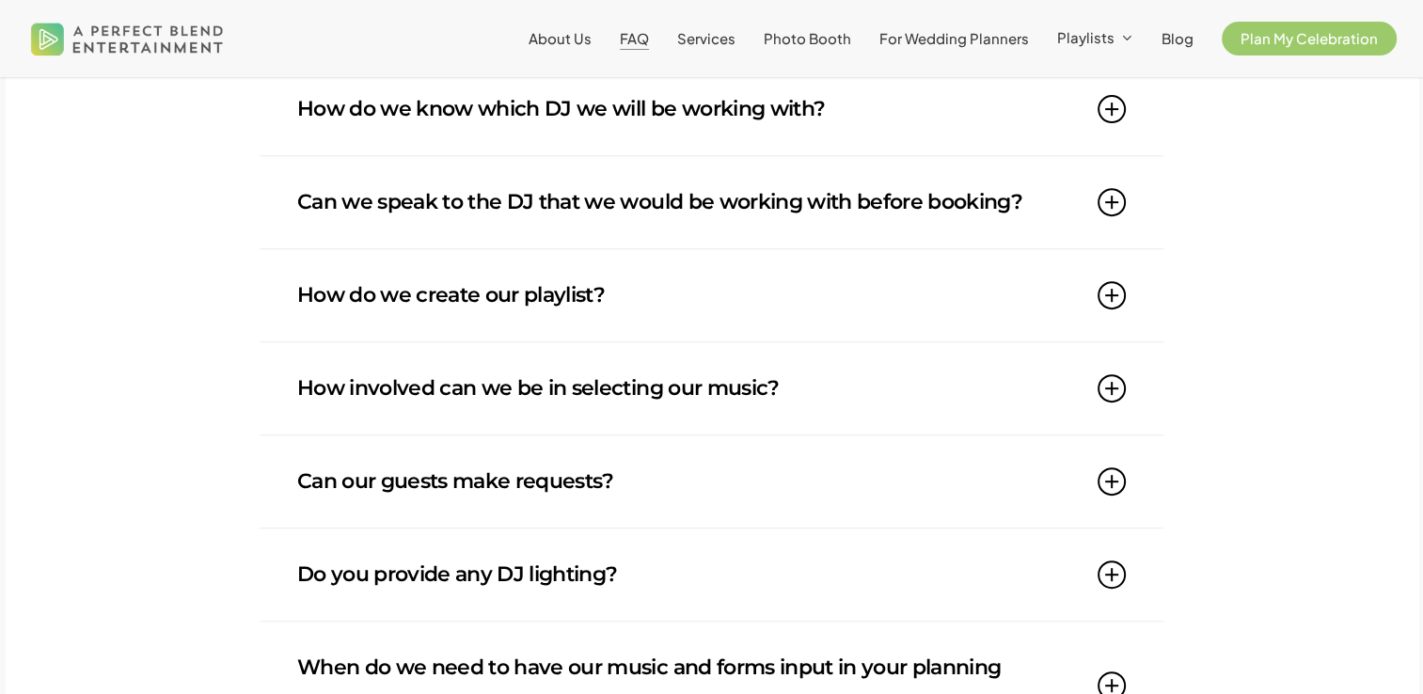
click at [505, 214] on link "Can we speak to the DJ that we would be working with before booking?" at bounding box center [711, 202] width 829 height 92
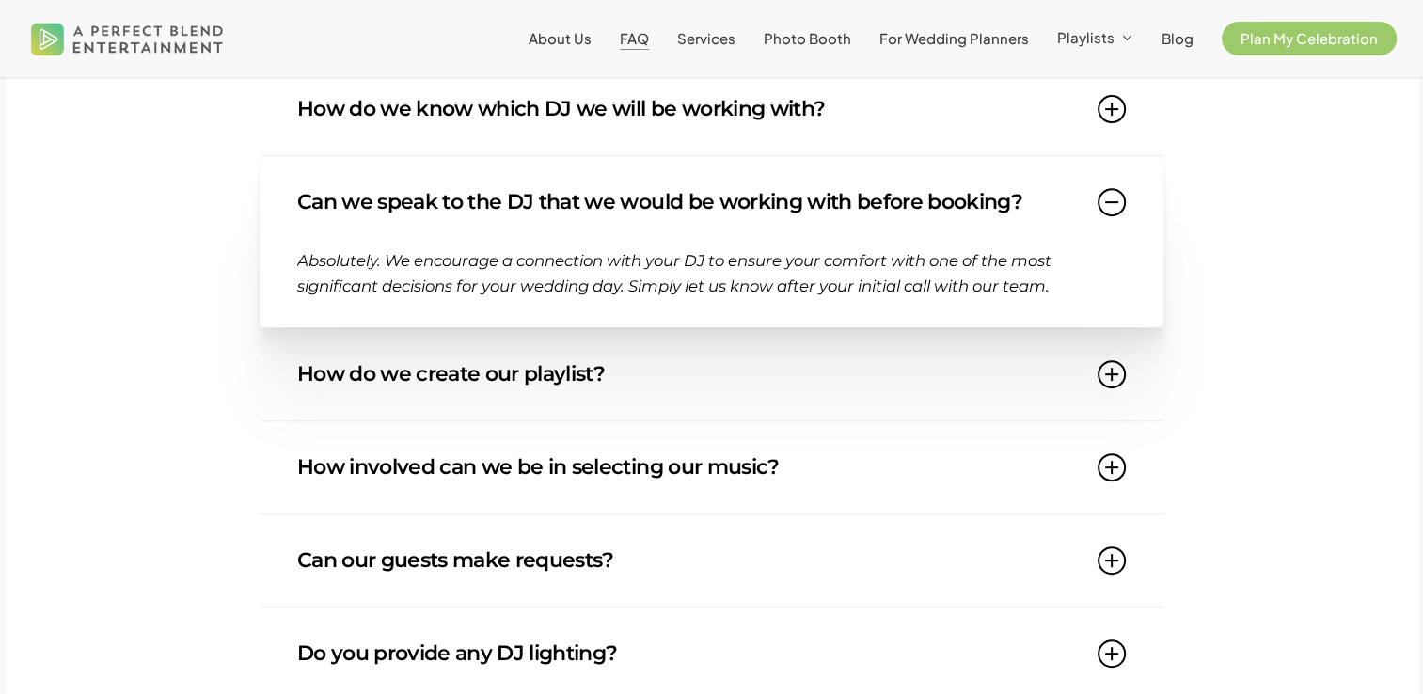
click at [505, 214] on link "Can we speak to the DJ that we would be working with before booking?" at bounding box center [711, 202] width 829 height 92
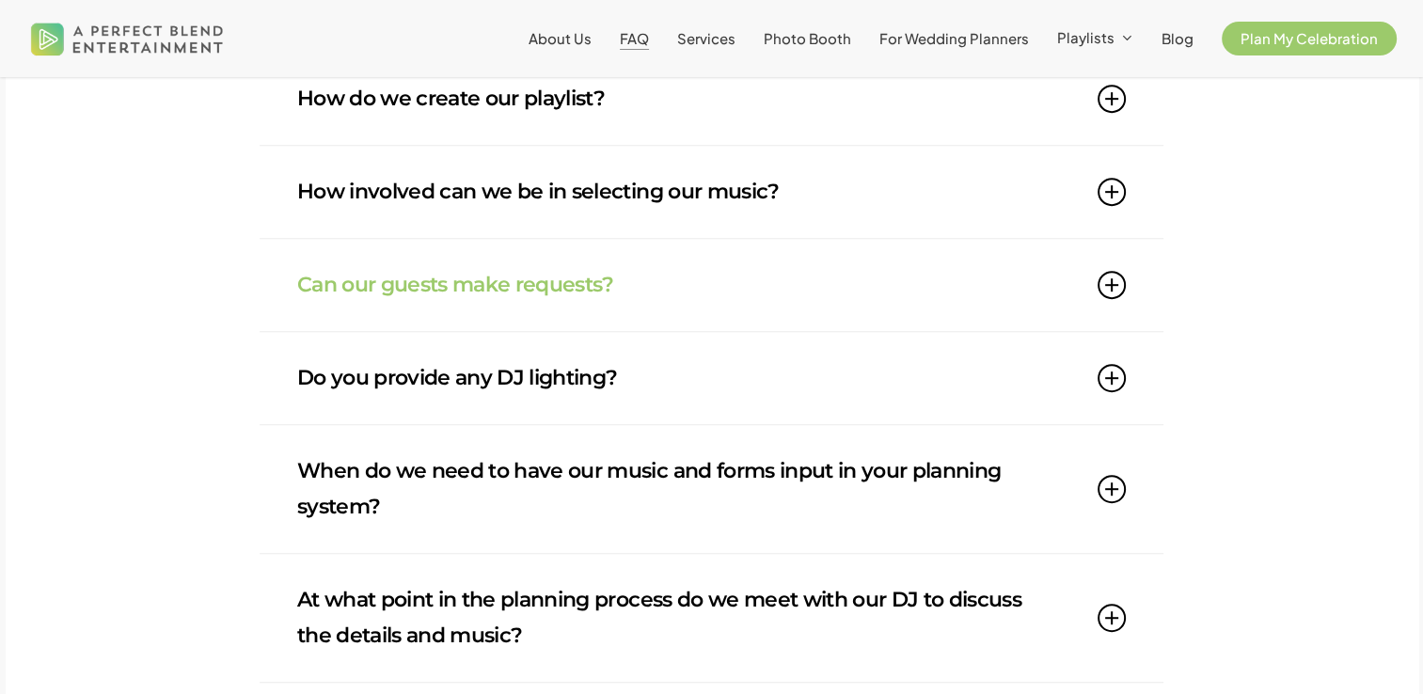
scroll to position [937, 0]
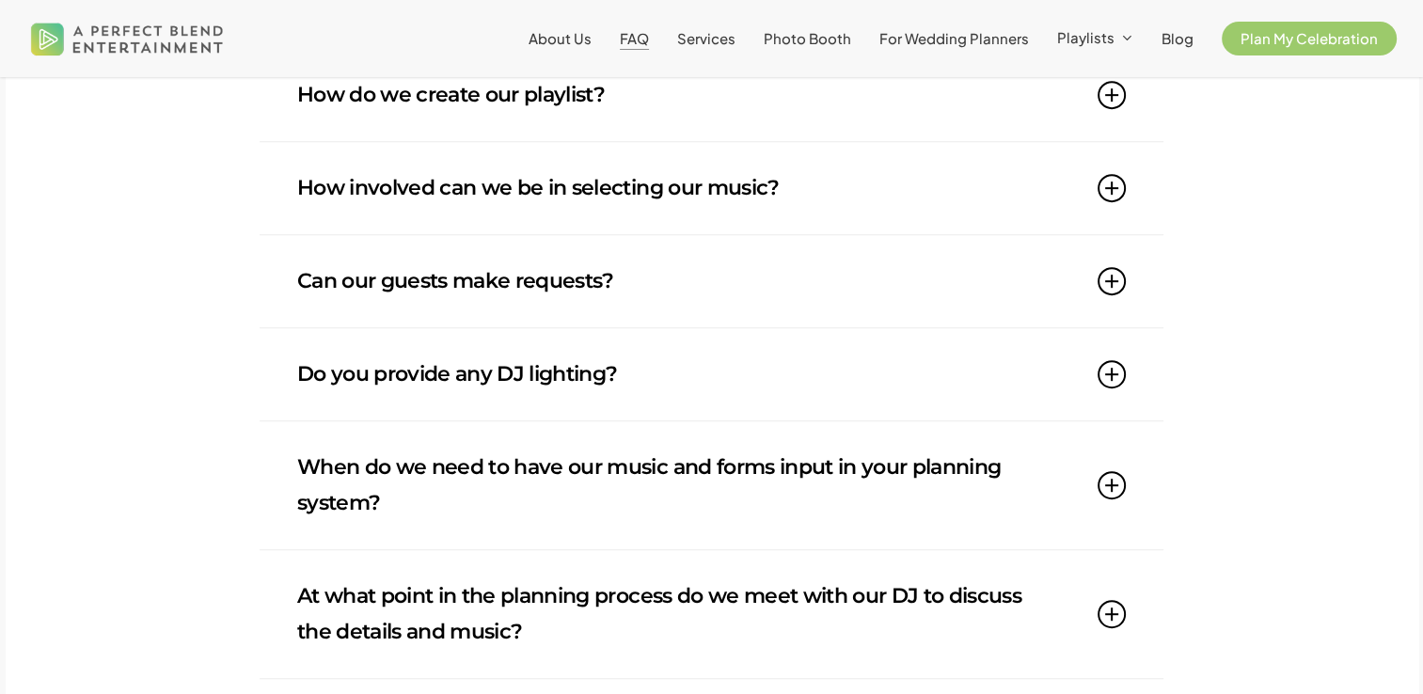
click at [546, 220] on link "How involved can we be in selecting our music?" at bounding box center [711, 188] width 829 height 92
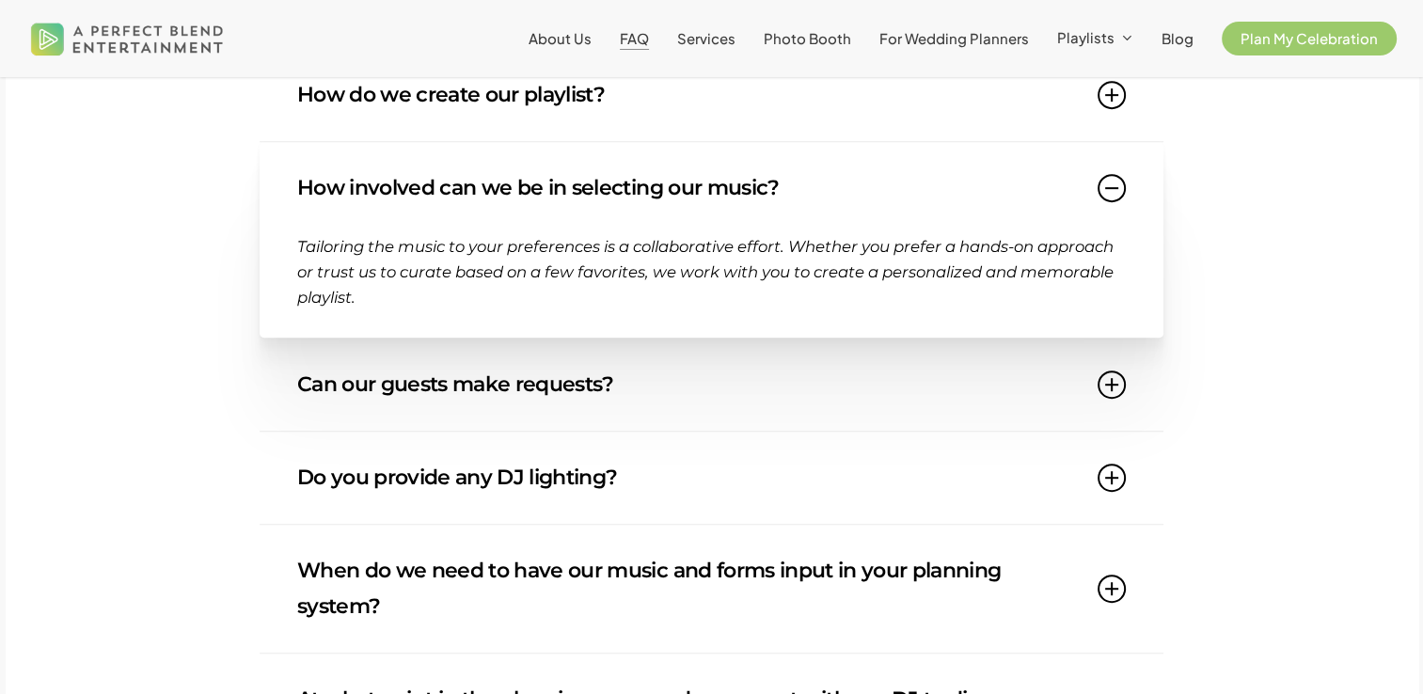
click at [181, 420] on div "What are your rates? Our rates start at $2000 and vary depending on venue locat…" at bounding box center [712, 415] width 1413 height 1851
click at [611, 171] on link "How involved can we be in selecting our music?" at bounding box center [711, 188] width 829 height 92
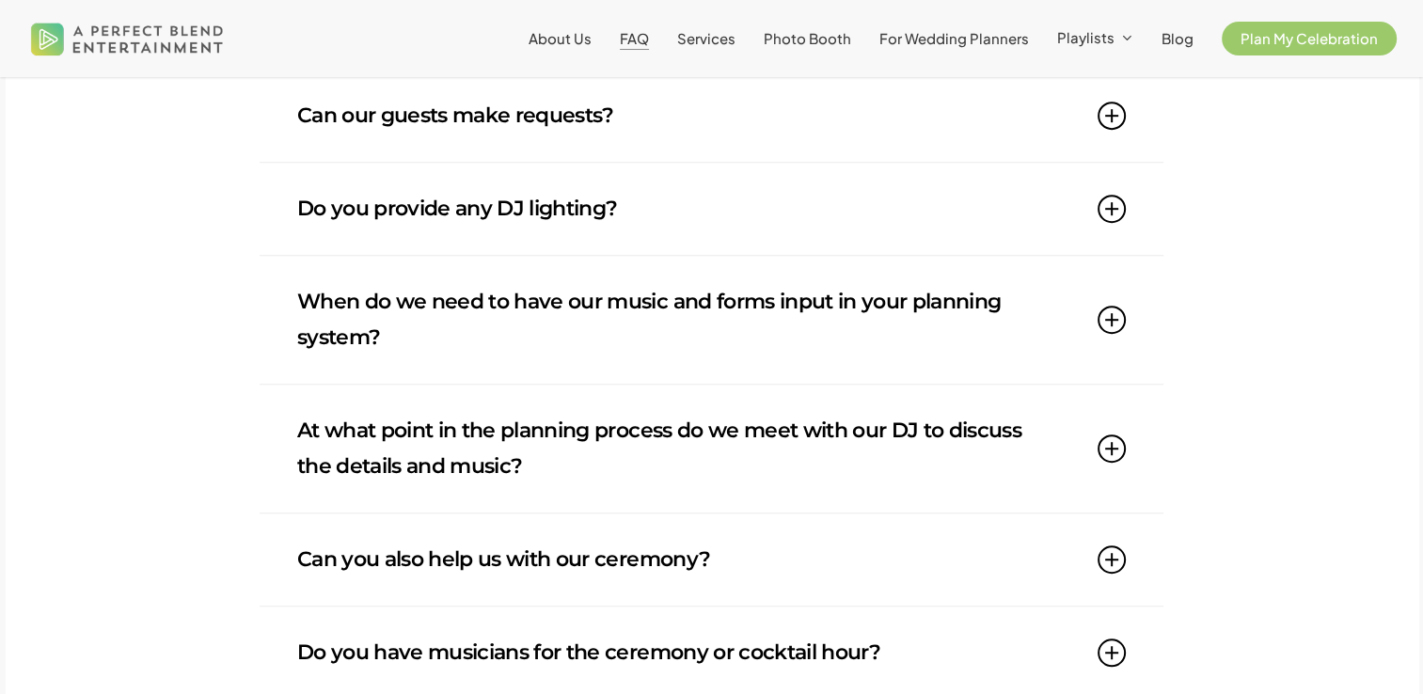
scroll to position [1104, 0]
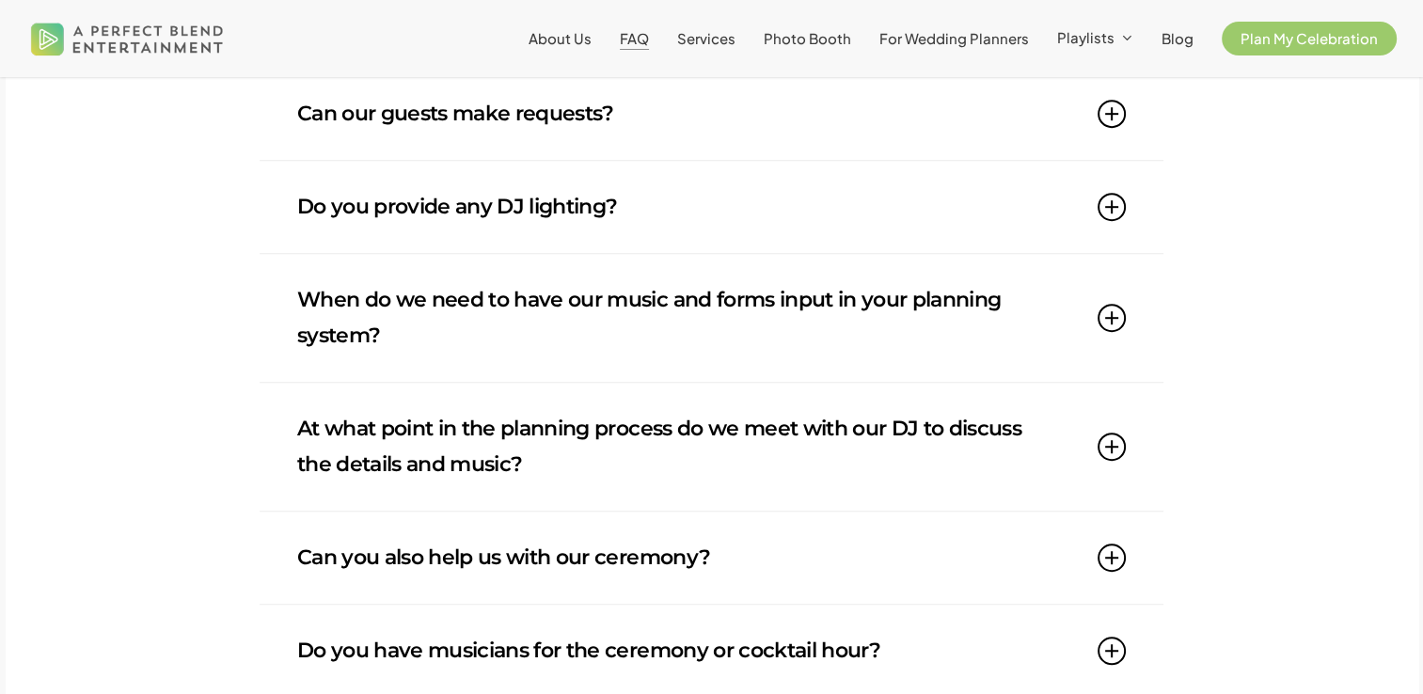
click at [657, 317] on link "When do we need to have our music and forms input in your planning system?" at bounding box center [711, 318] width 829 height 128
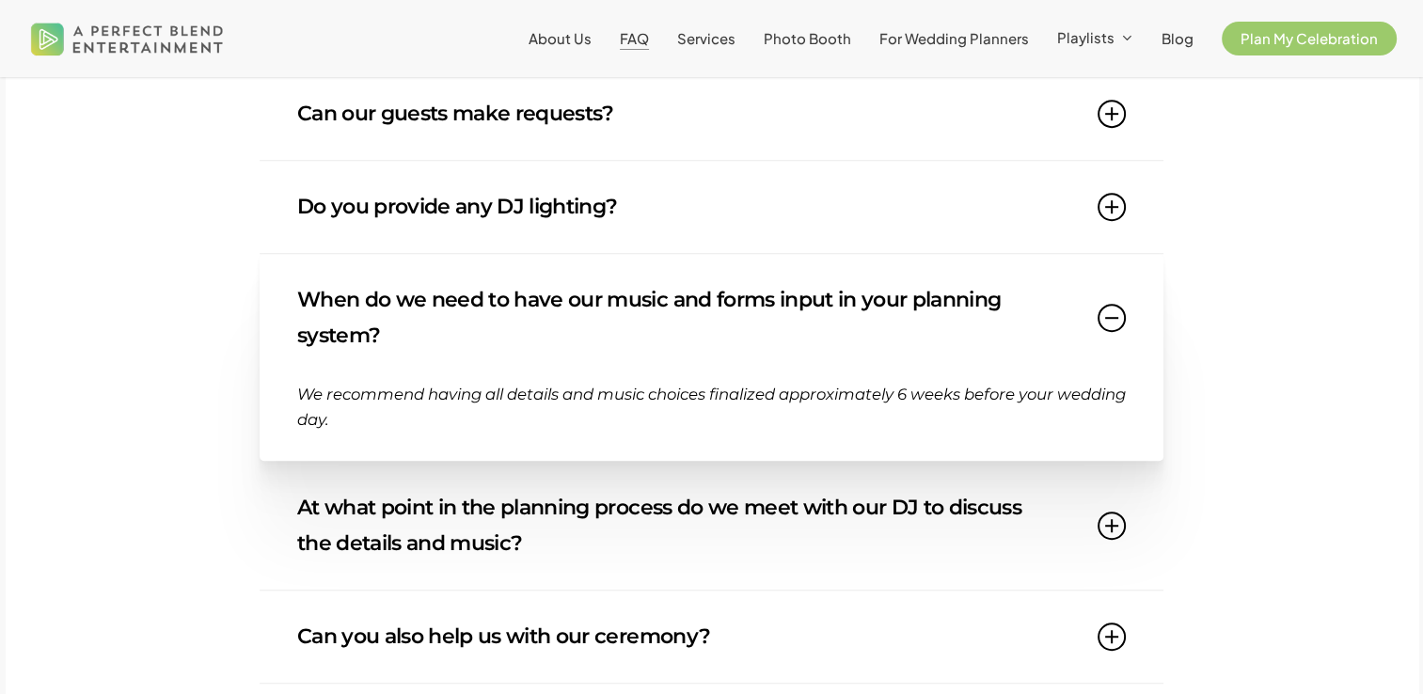
click at [775, 316] on link "When do we need to have our music and forms input in your planning system?" at bounding box center [711, 318] width 829 height 128
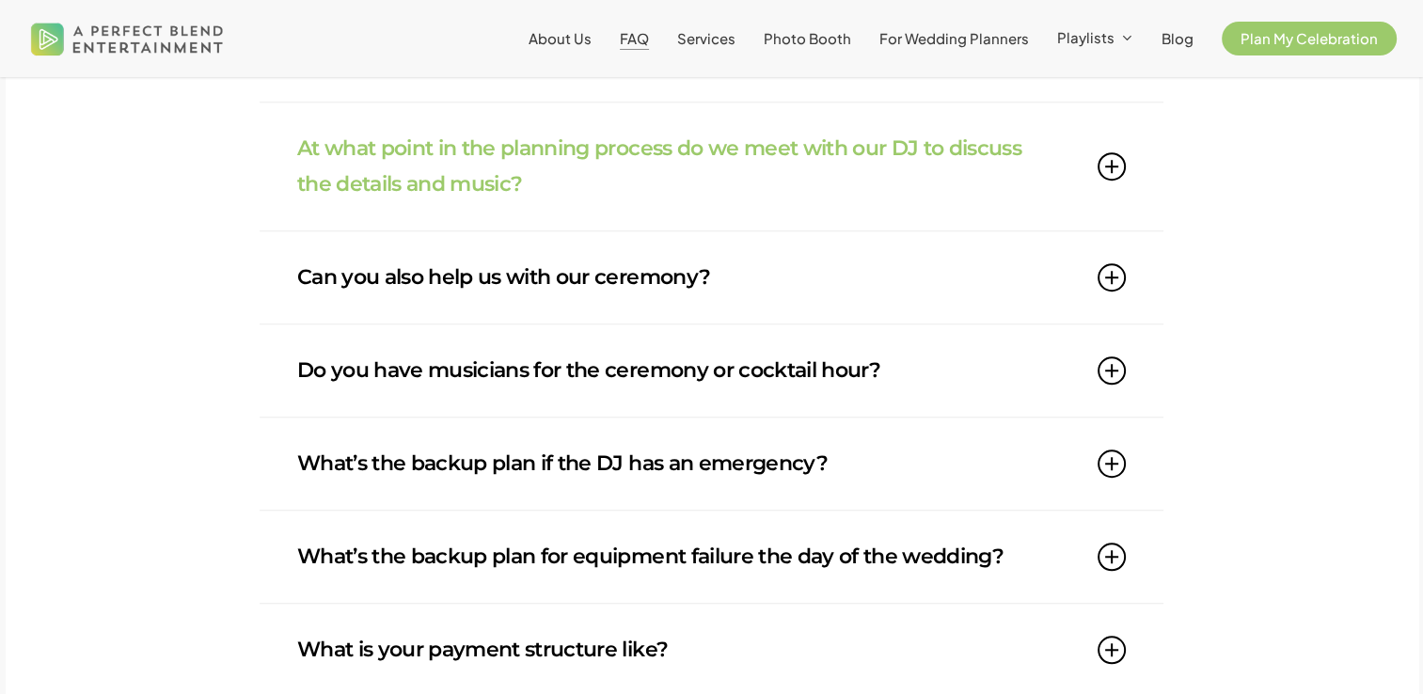
scroll to position [1417, 0]
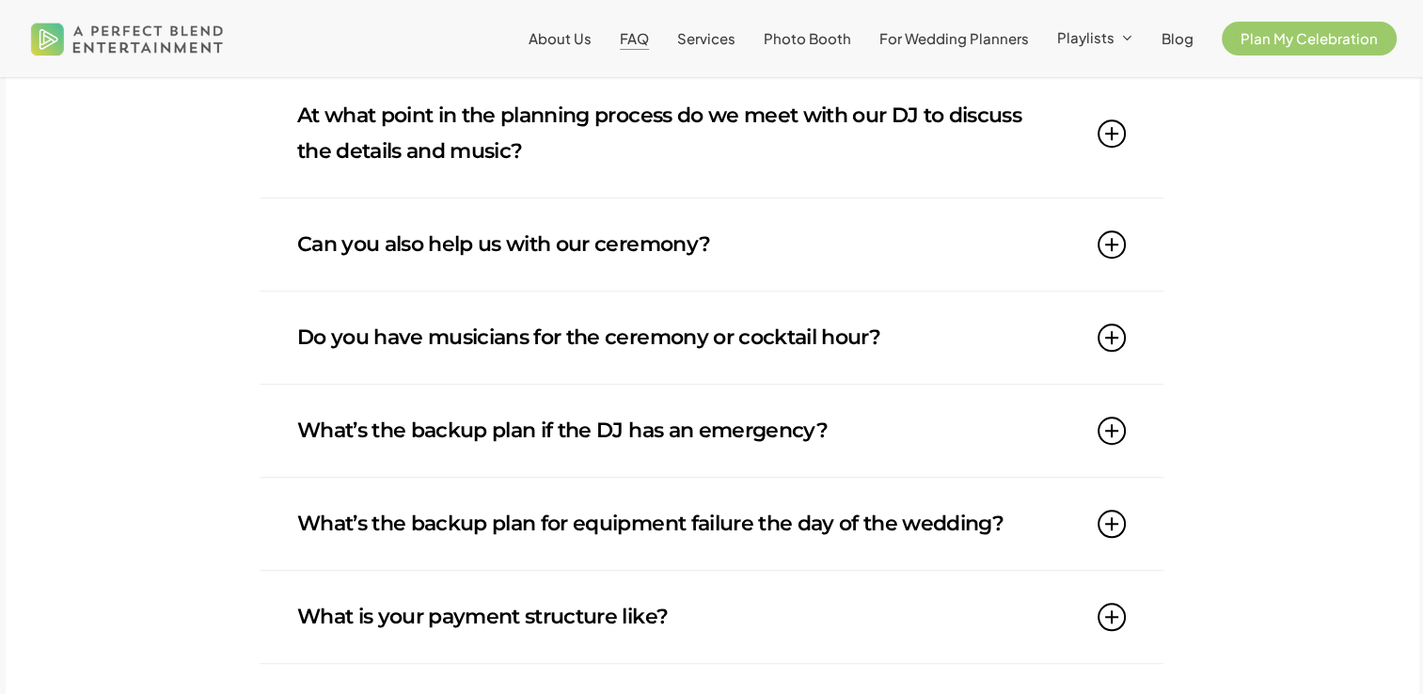
click at [499, 273] on link "Can you also help us with our ceremony?" at bounding box center [711, 244] width 829 height 92
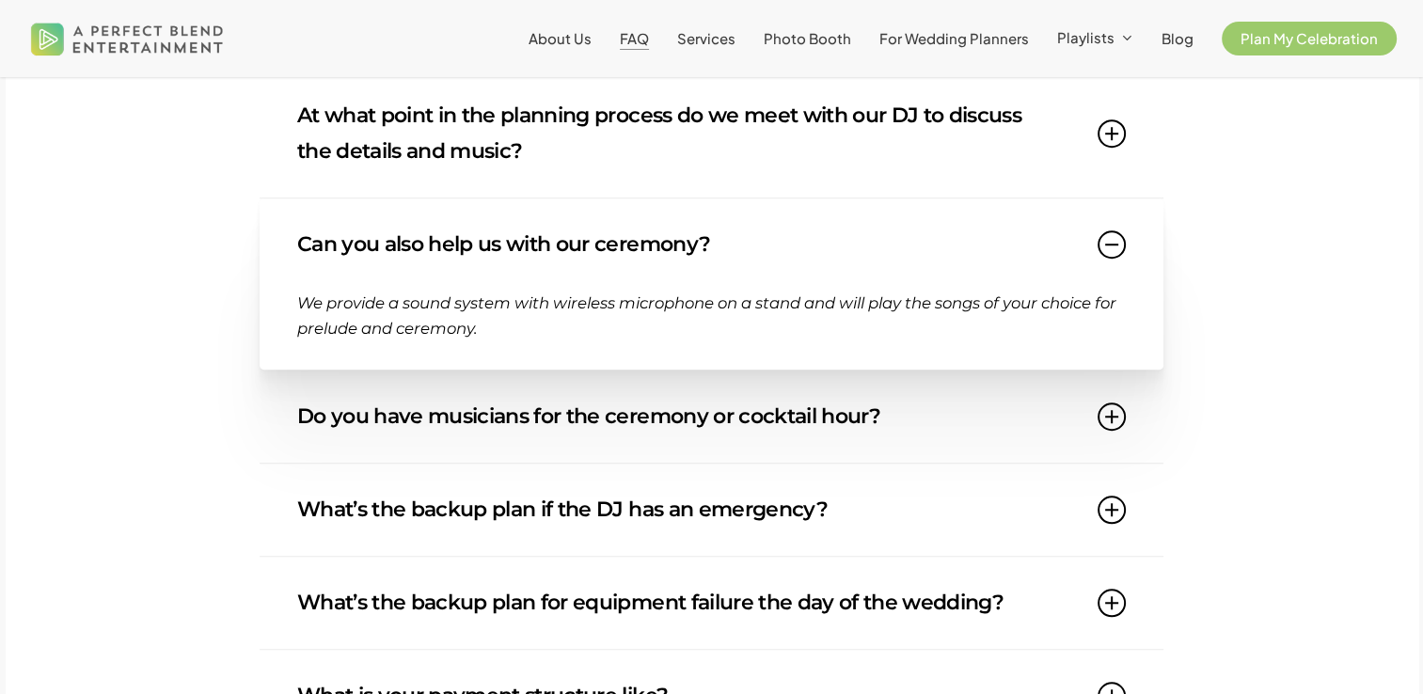
click at [578, 258] on link "Can you also help us with our ceremony?" at bounding box center [711, 244] width 829 height 92
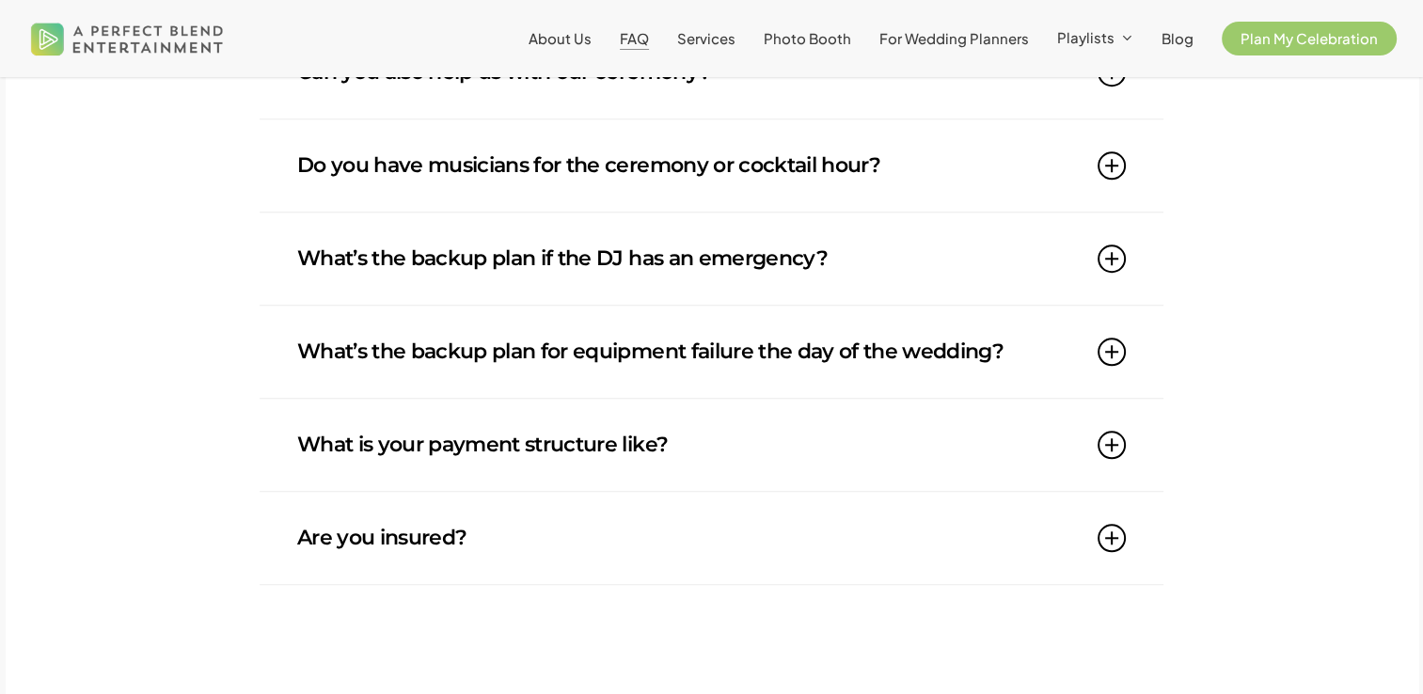
scroll to position [1667, 0]
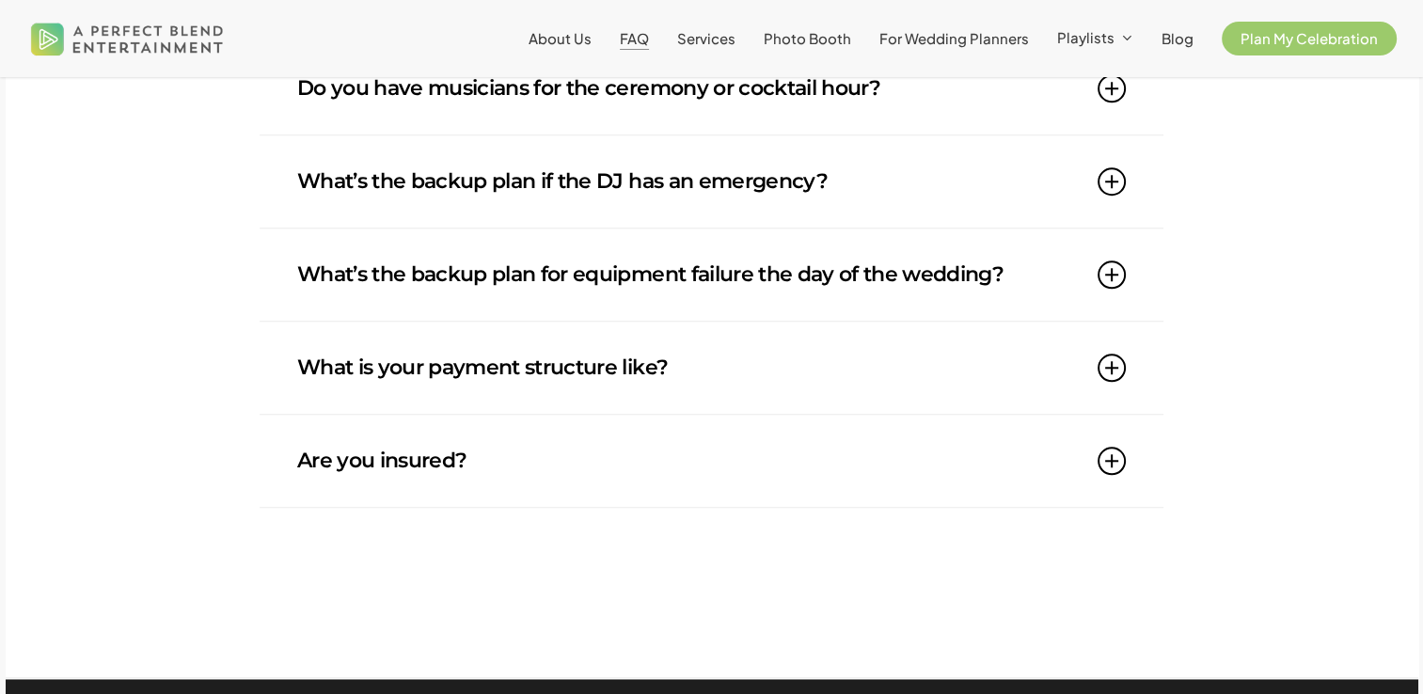
click at [587, 393] on link "What is your payment structure like?" at bounding box center [711, 368] width 829 height 92
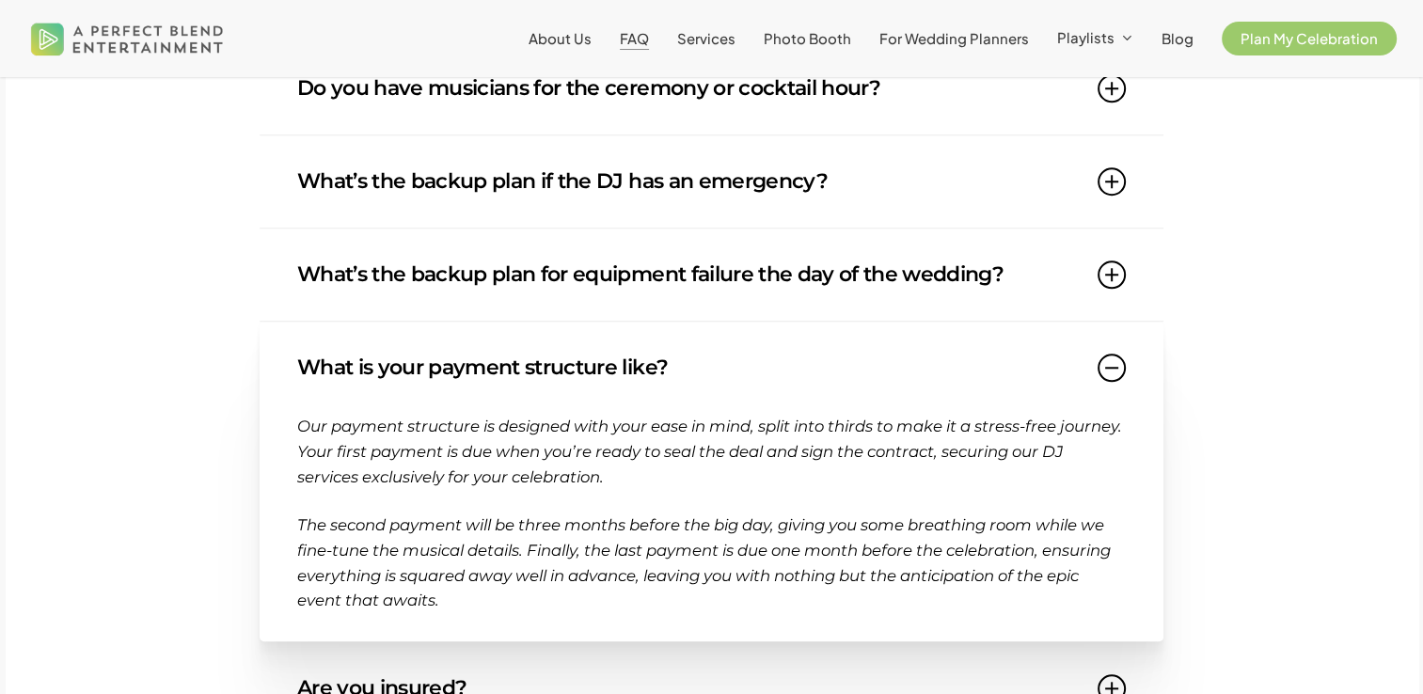
click at [421, 366] on link "What is your payment structure like?" at bounding box center [711, 368] width 829 height 92
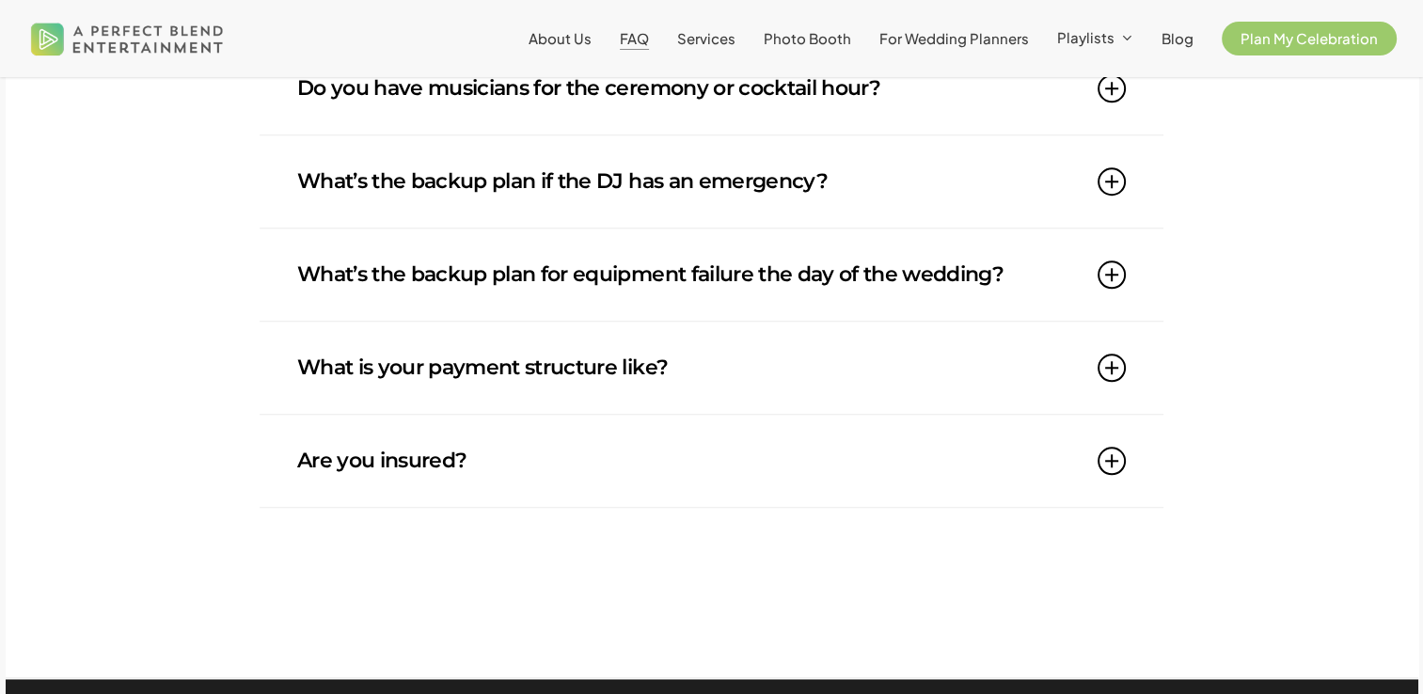
click at [467, 455] on link "Are you insured?" at bounding box center [711, 461] width 829 height 92
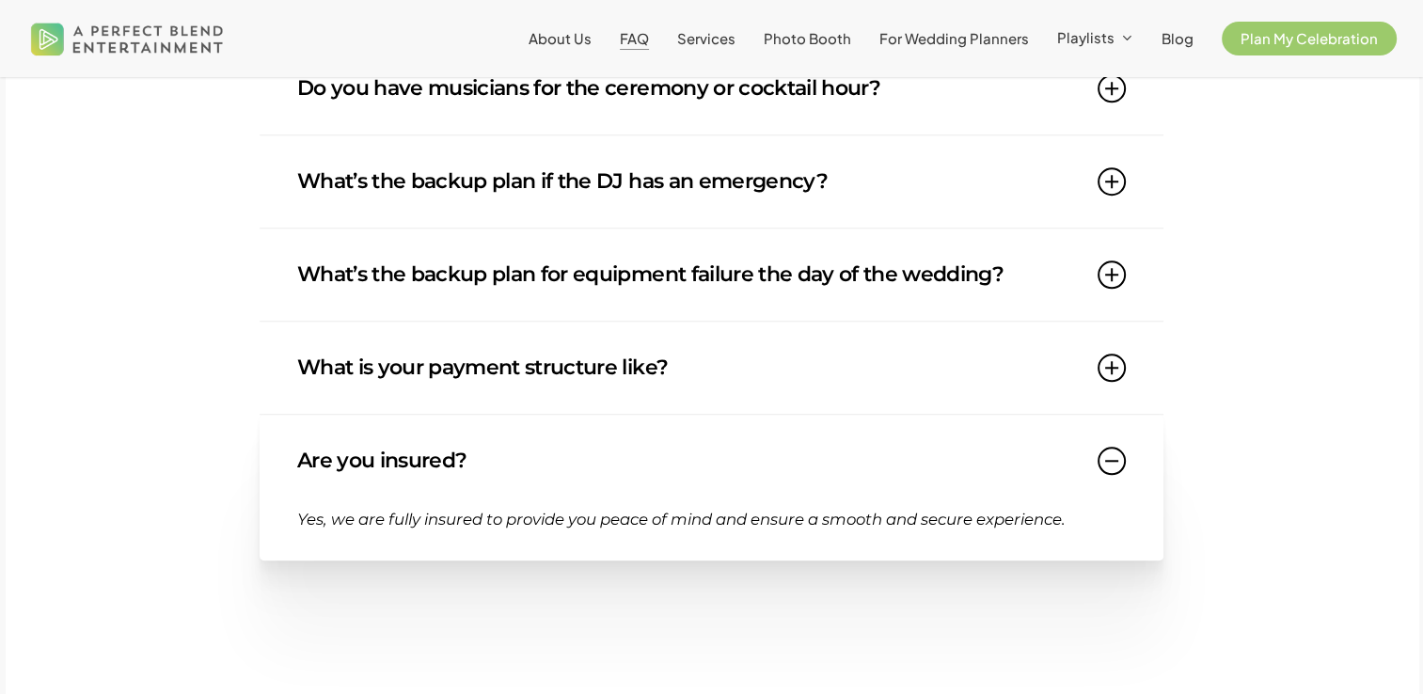
click at [467, 455] on link "Are you insured?" at bounding box center [711, 461] width 829 height 92
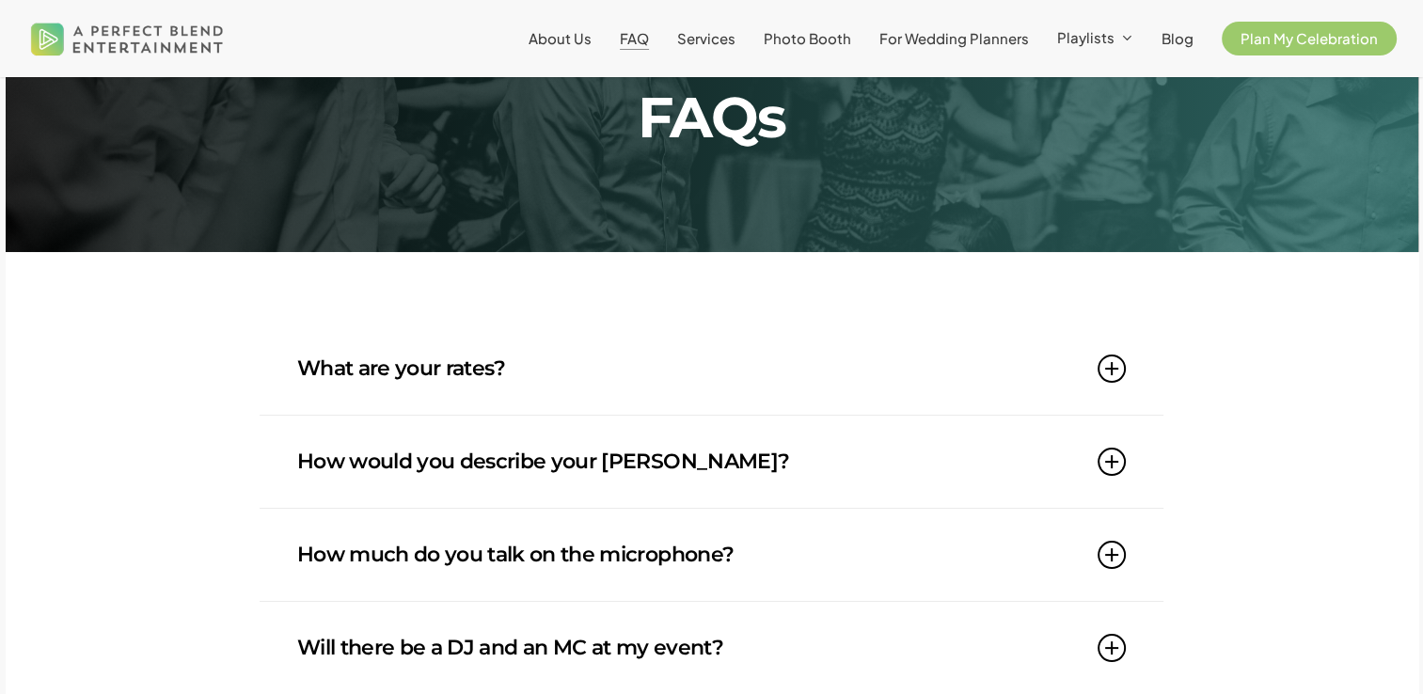
scroll to position [0, 0]
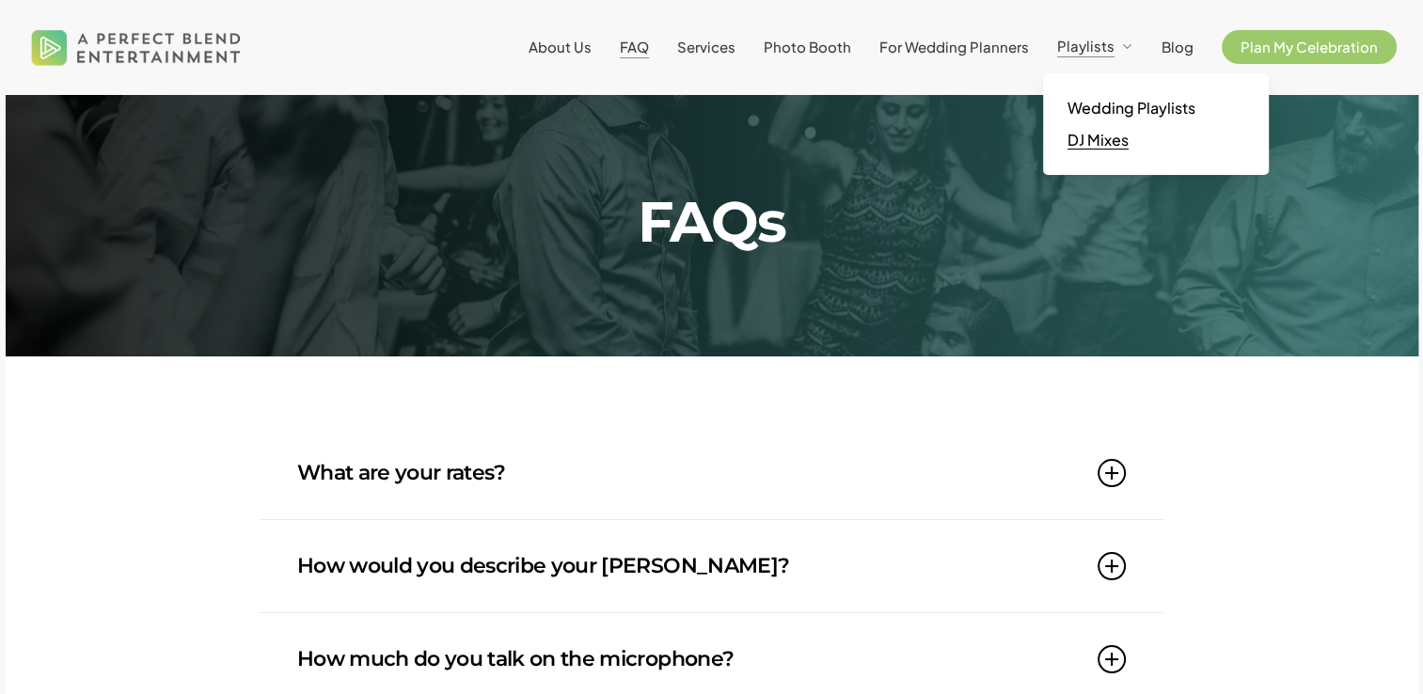
click at [1117, 143] on span "DJ Mixes" at bounding box center [1098, 140] width 61 height 20
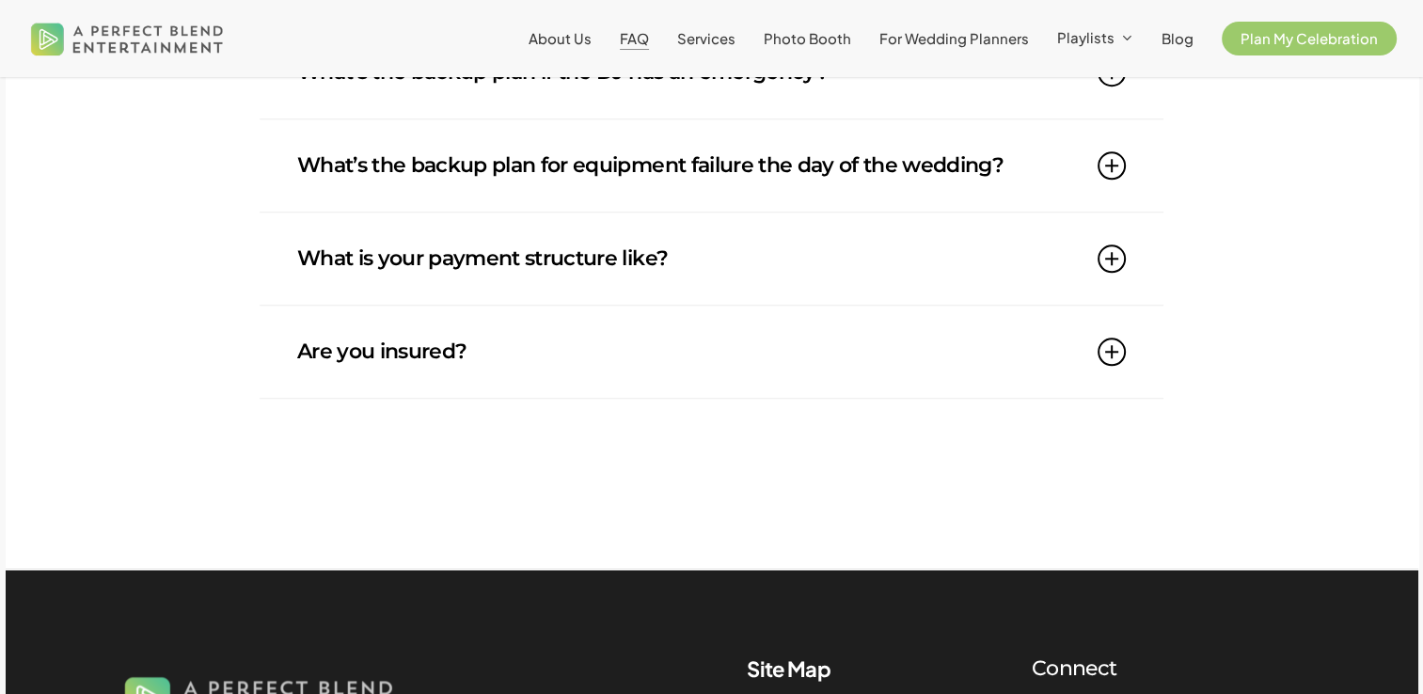
scroll to position [2387, 0]
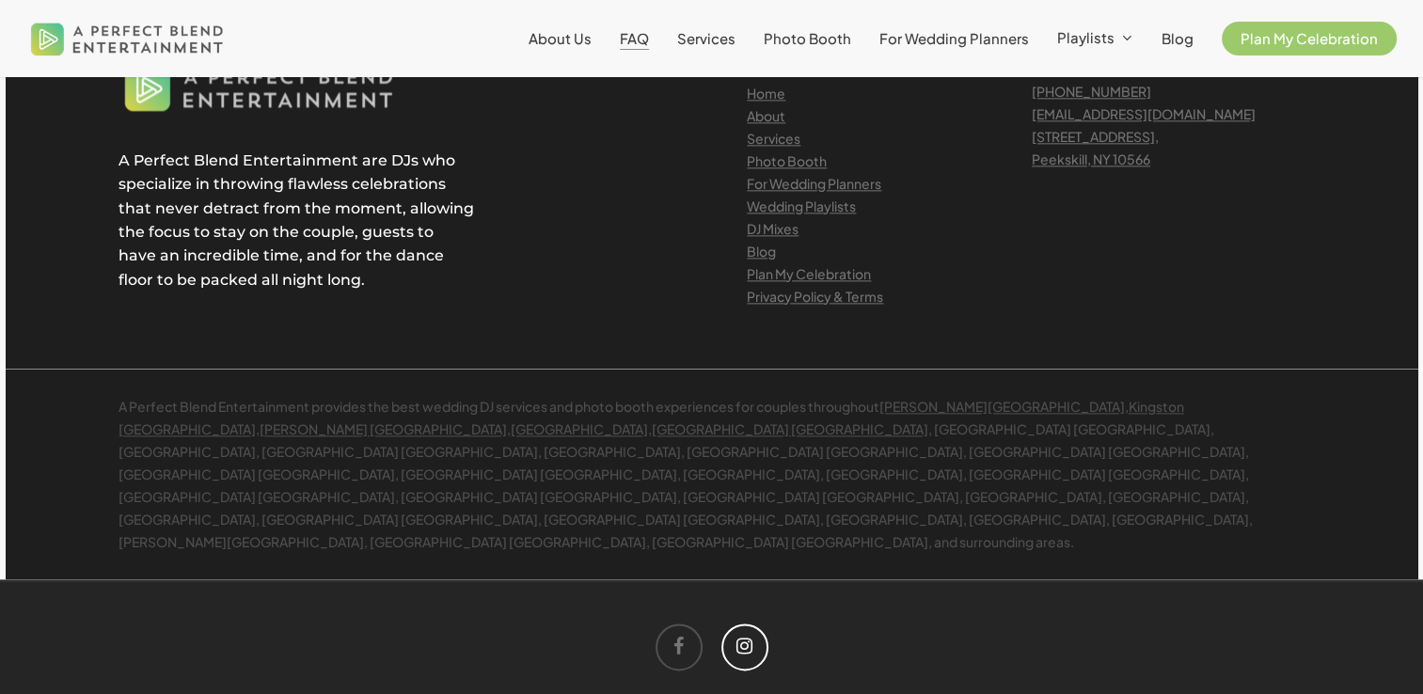
click at [749, 624] on icon at bounding box center [744, 647] width 47 height 47
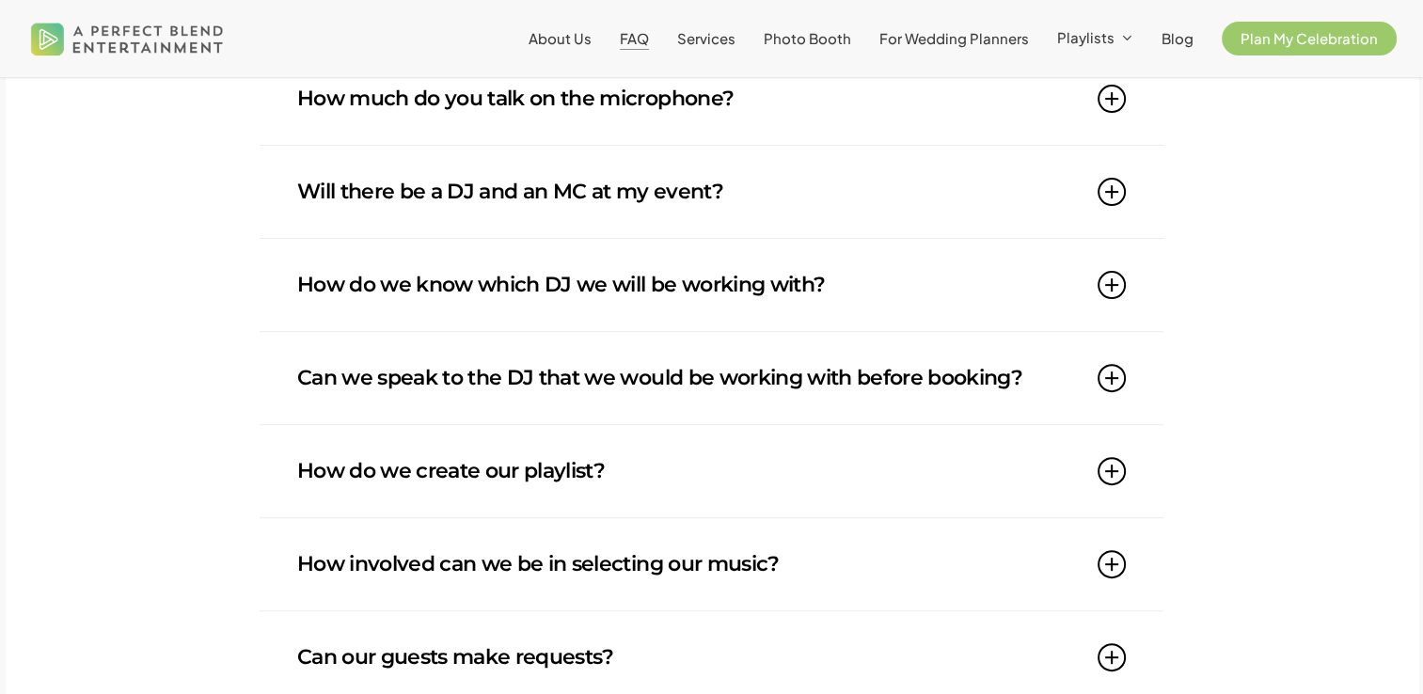
scroll to position [1048, 0]
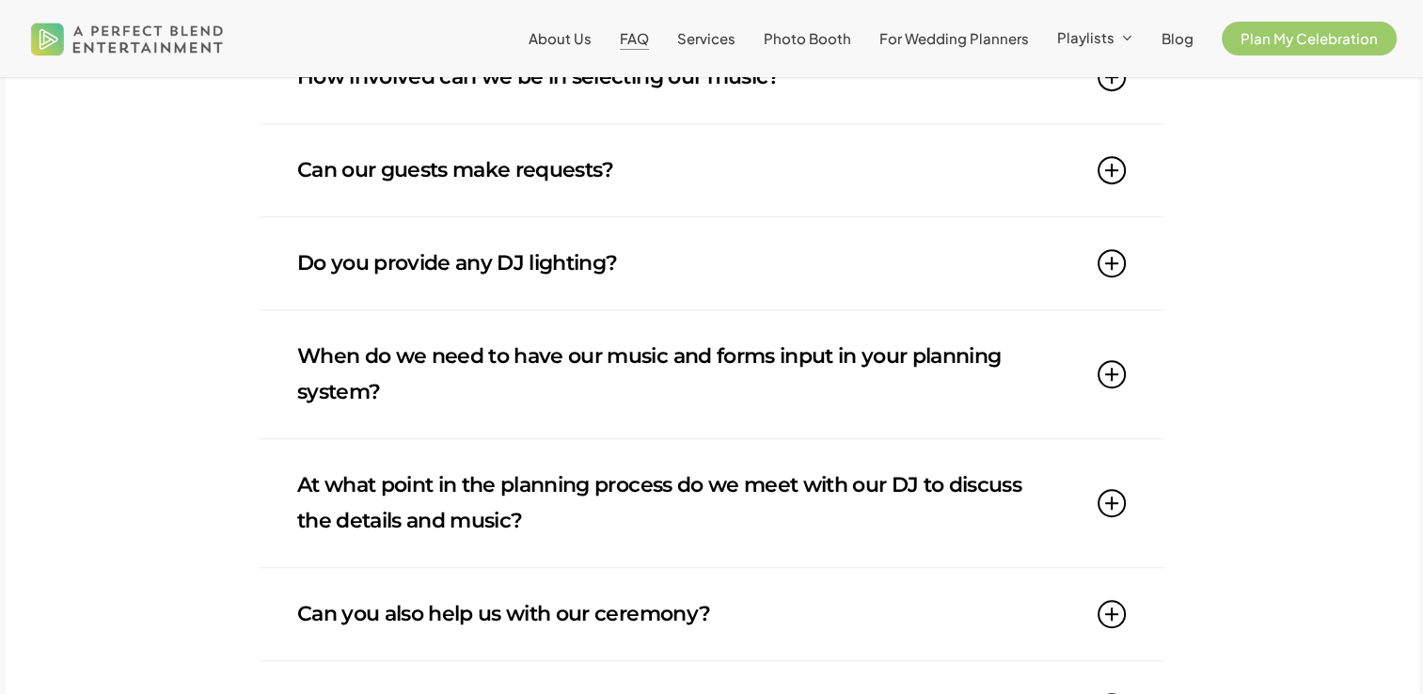
click at [572, 193] on link "Can our guests make requests?" at bounding box center [711, 170] width 829 height 92
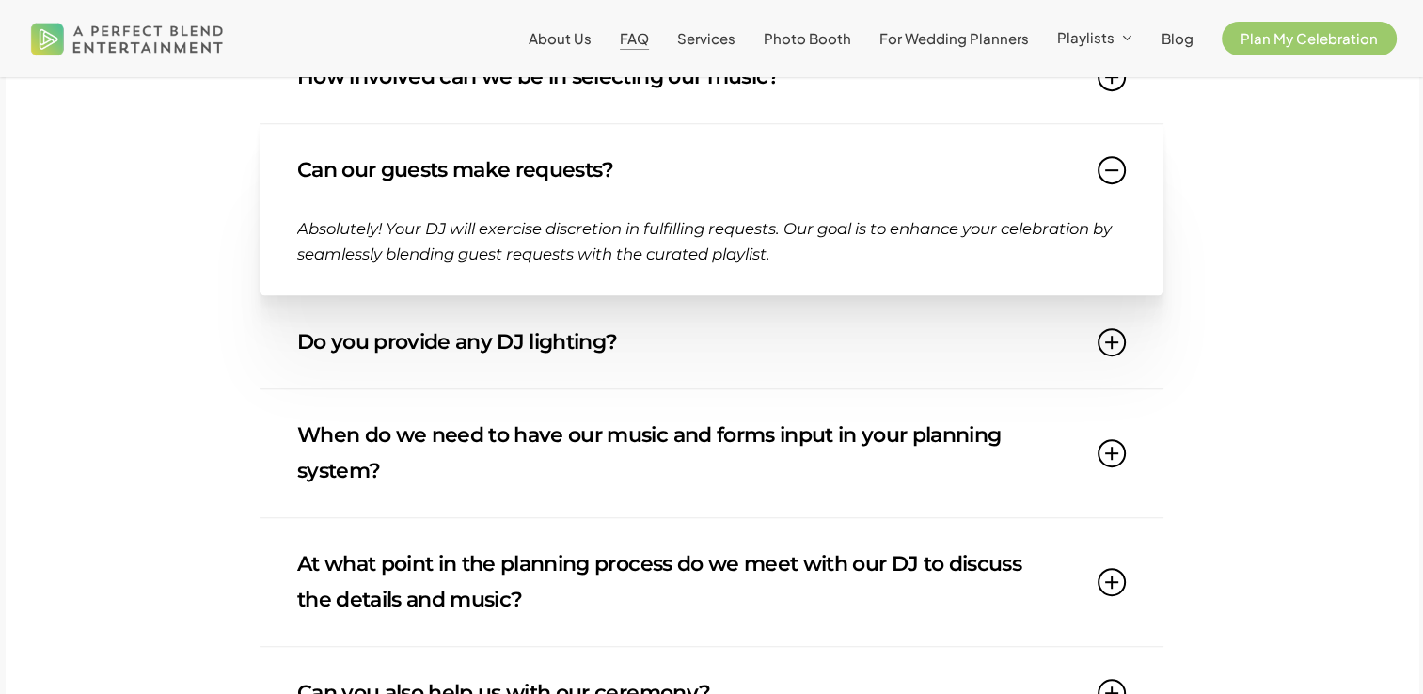
click at [702, 158] on link "Can our guests make requests?" at bounding box center [711, 170] width 829 height 92
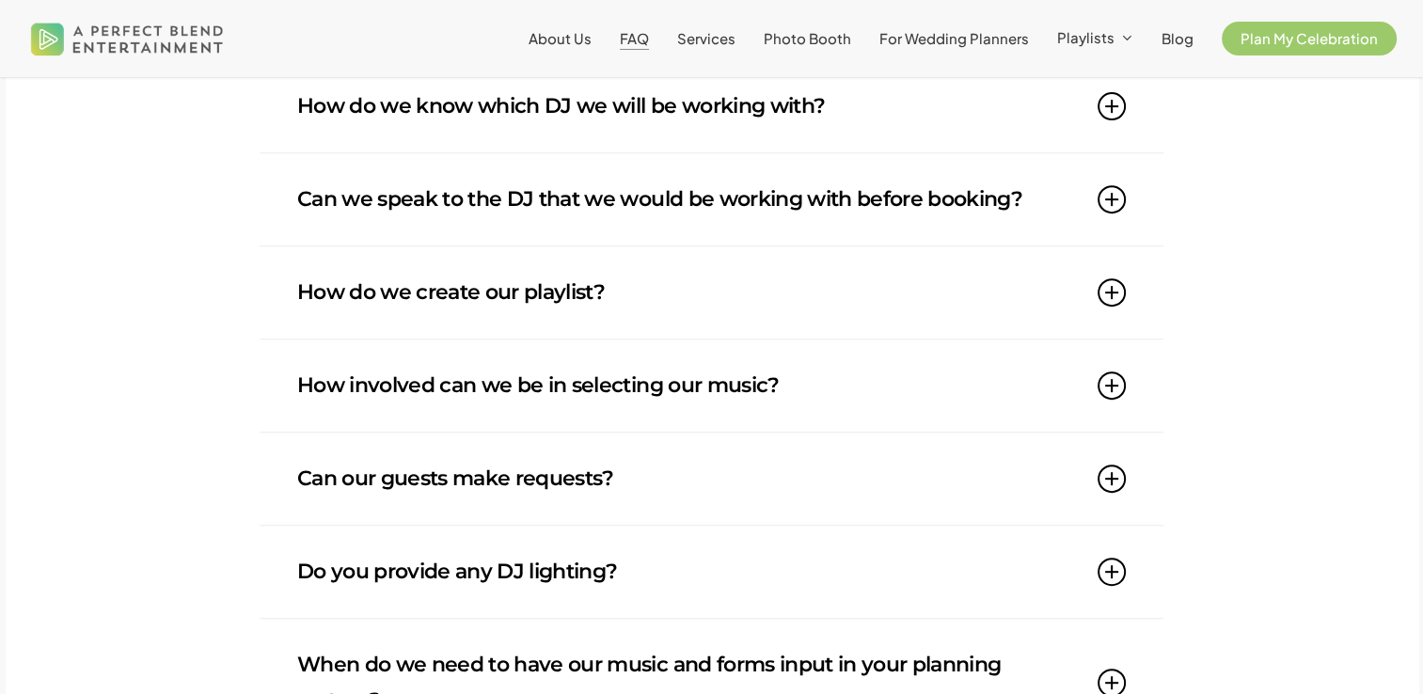
scroll to position [0, 0]
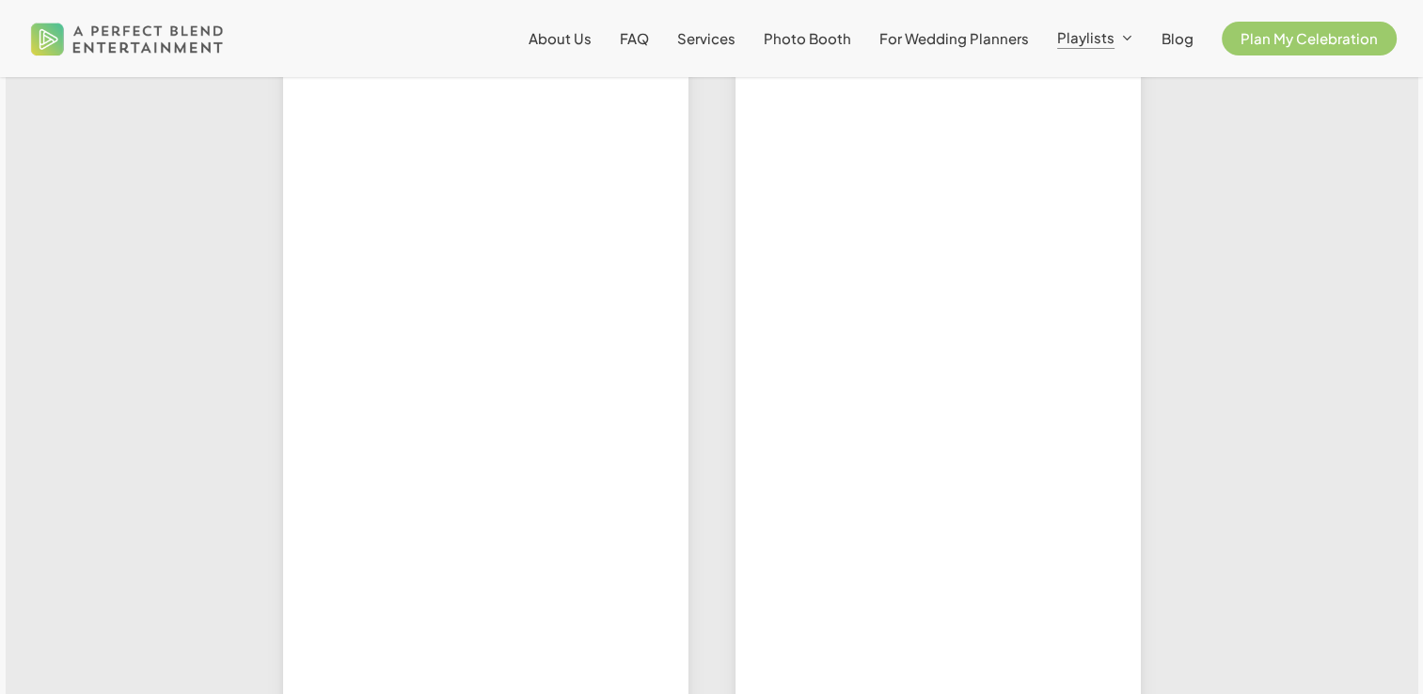
scroll to position [993, 0]
click at [1199, 294] on div at bounding box center [1277, 239] width 227 height 1577
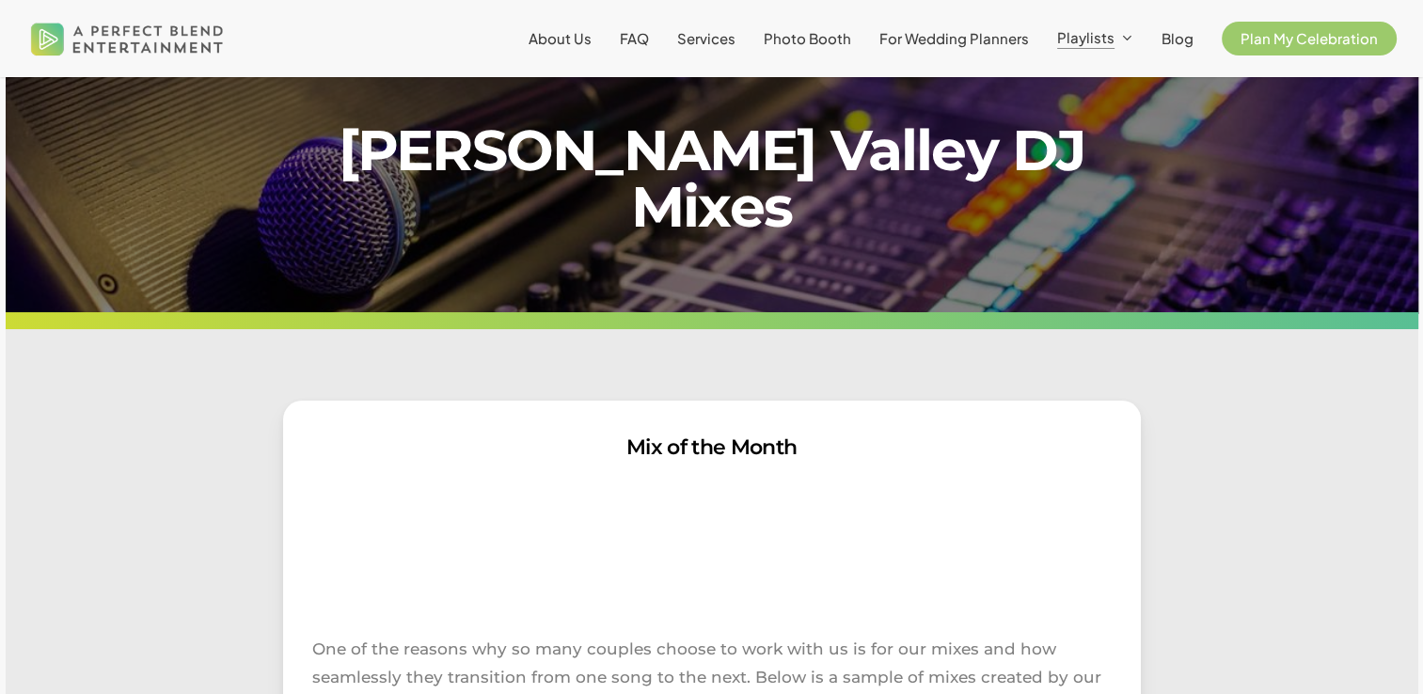
scroll to position [15, 0]
